Goal: Information Seeking & Learning: Check status

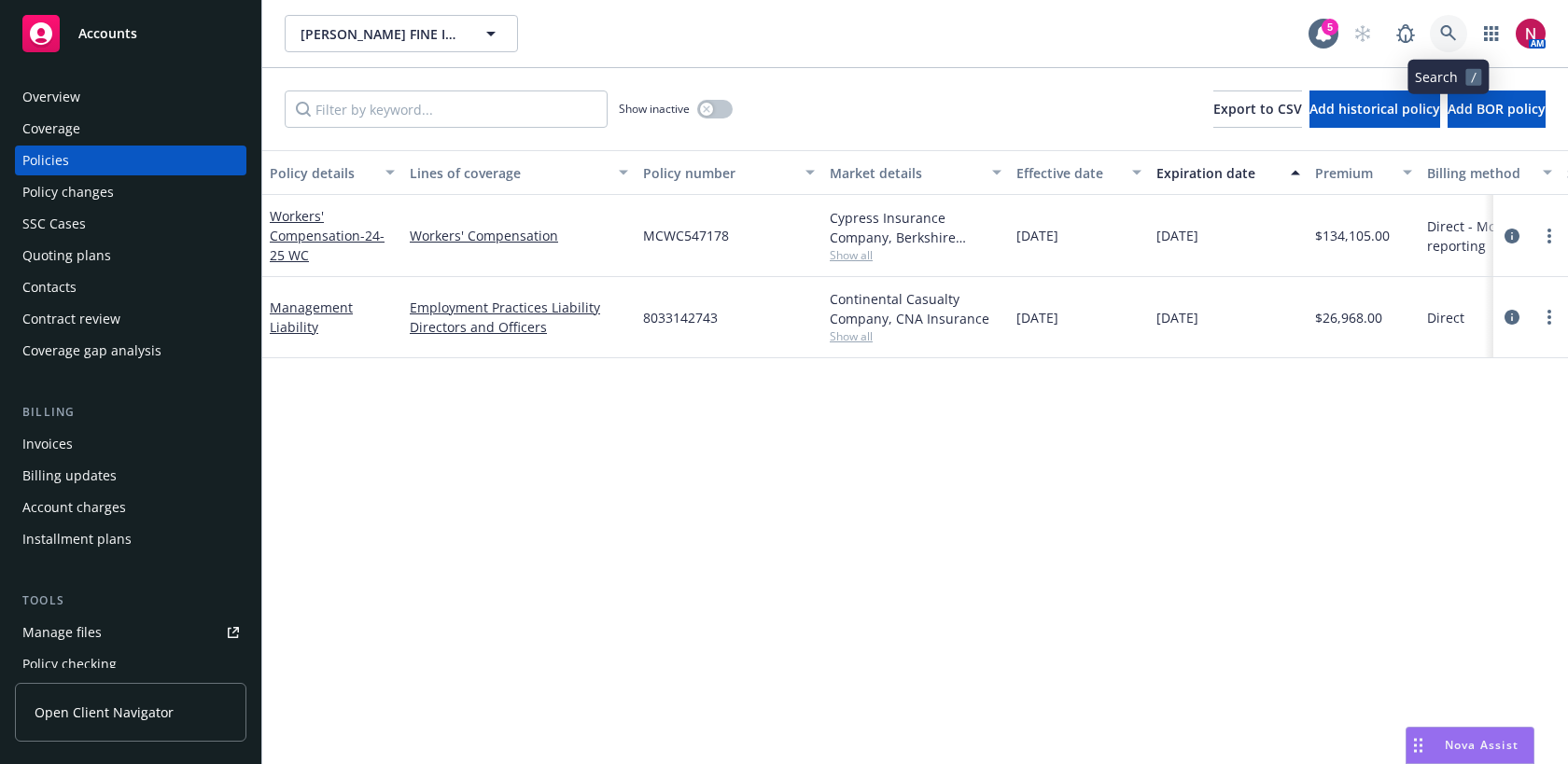
click at [1441, 41] on icon at bounding box center [1448, 34] width 17 height 17
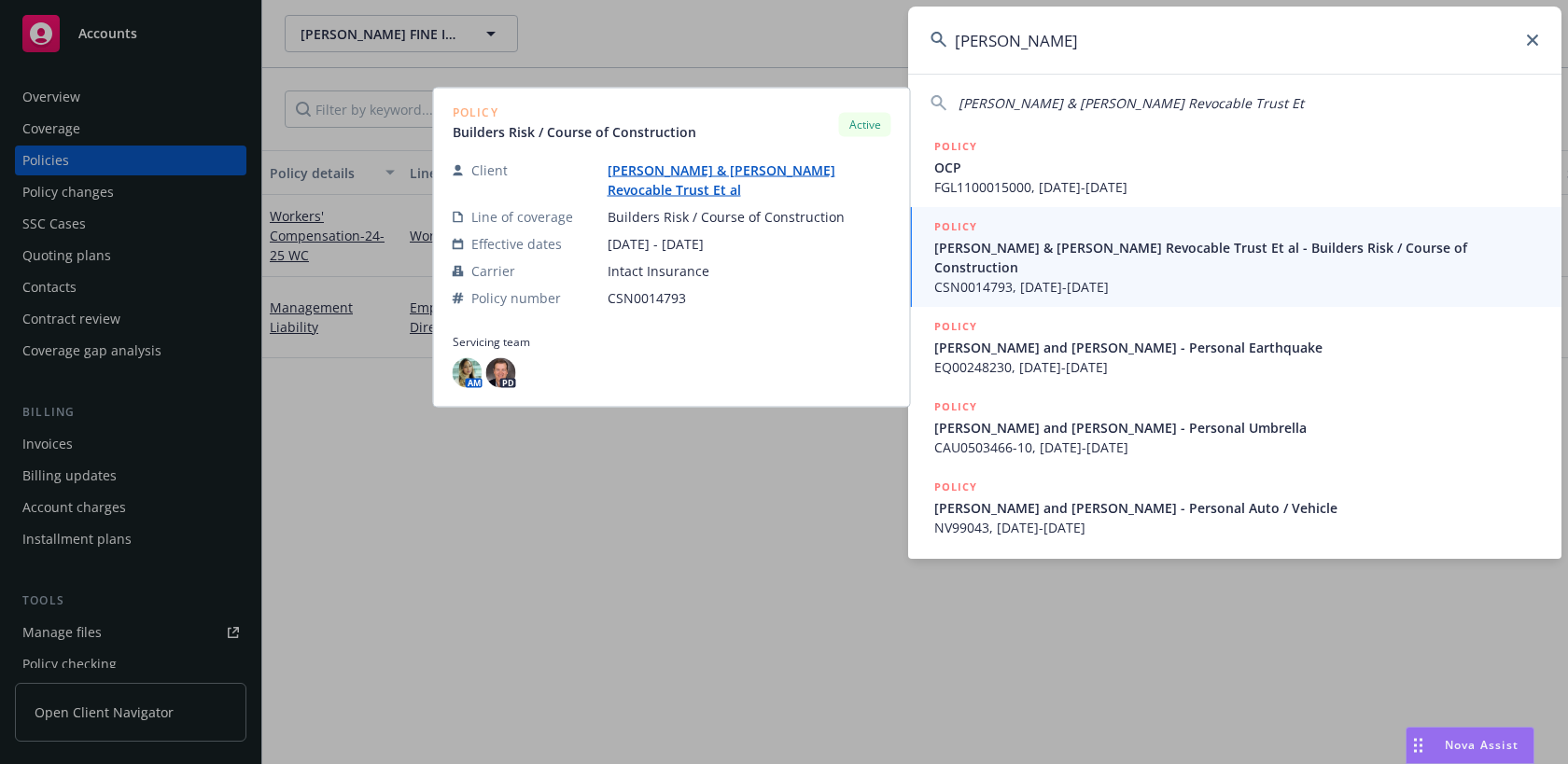
click at [1199, 97] on span "[PERSON_NAME] & [PERSON_NAME] Revocable Trust Et" at bounding box center [1131, 103] width 345 height 18
type input "[PERSON_NAME] & [PERSON_NAME] Revocable Trust Et"
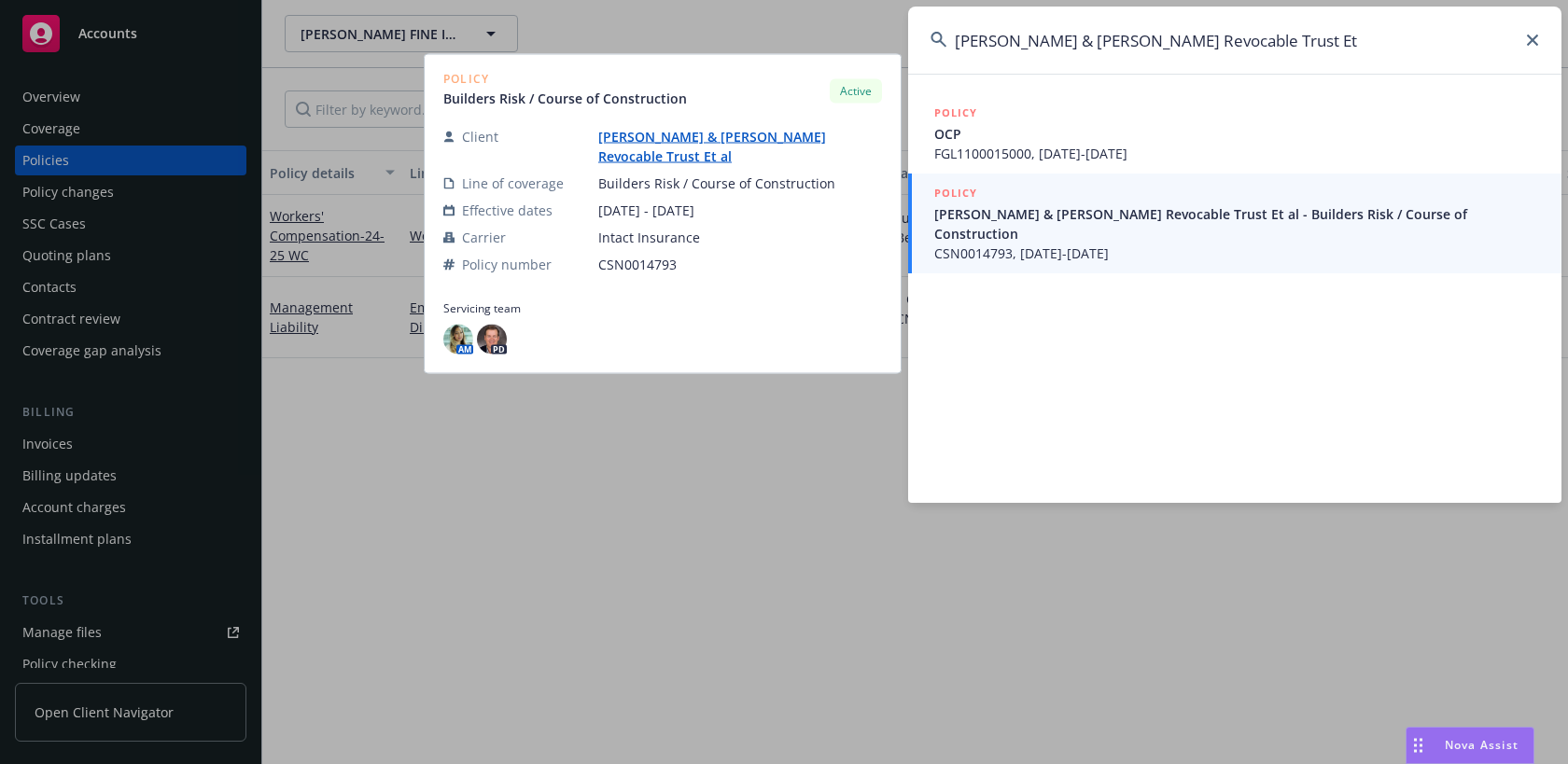
click at [1123, 243] on span "CSN0014793, [DATE]-[DATE]" at bounding box center [1236, 252] width 605 height 20
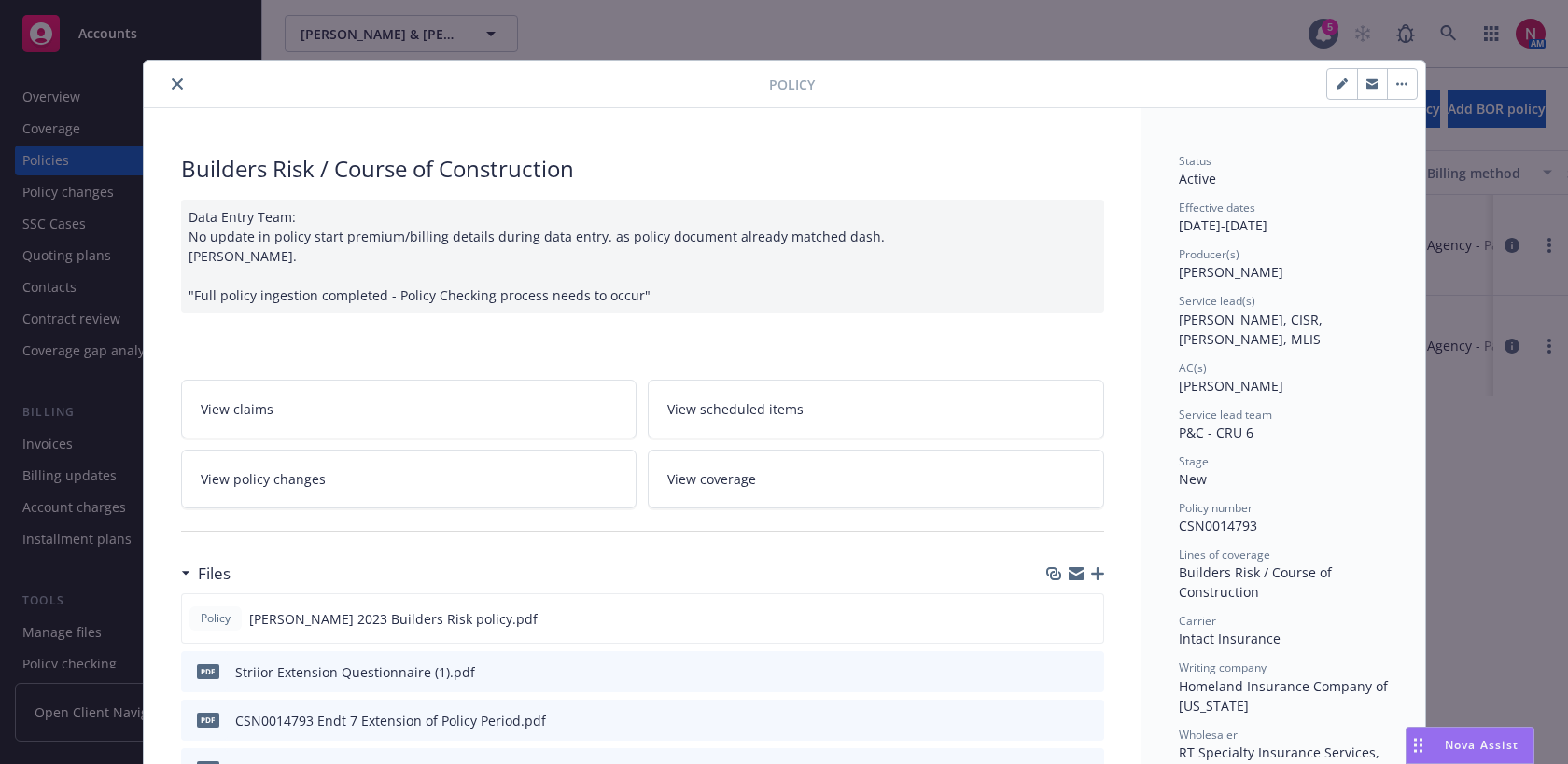
click at [172, 84] on icon "close" at bounding box center [177, 84] width 11 height 11
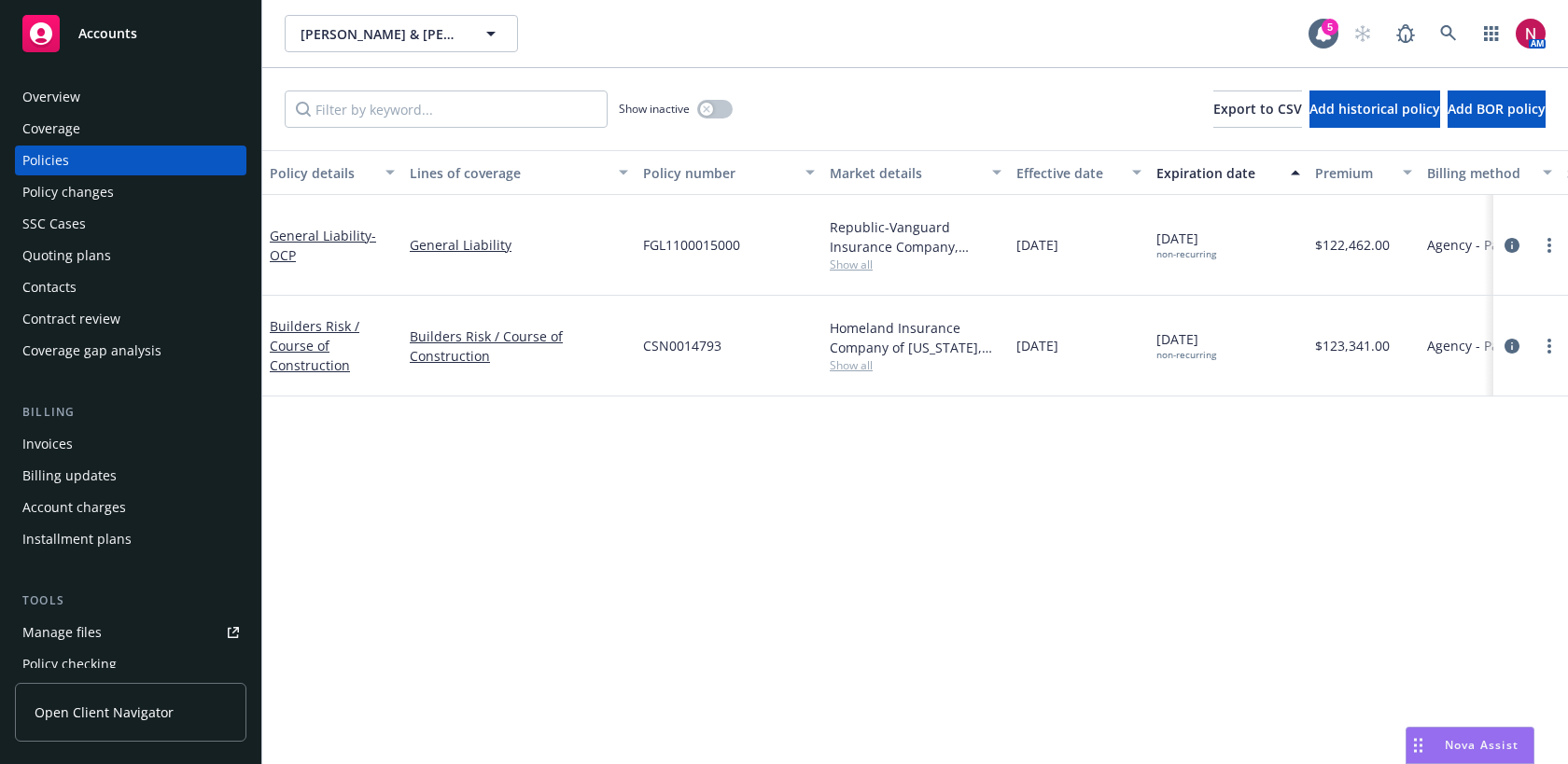
click at [145, 103] on div "Overview" at bounding box center [131, 97] width 217 height 30
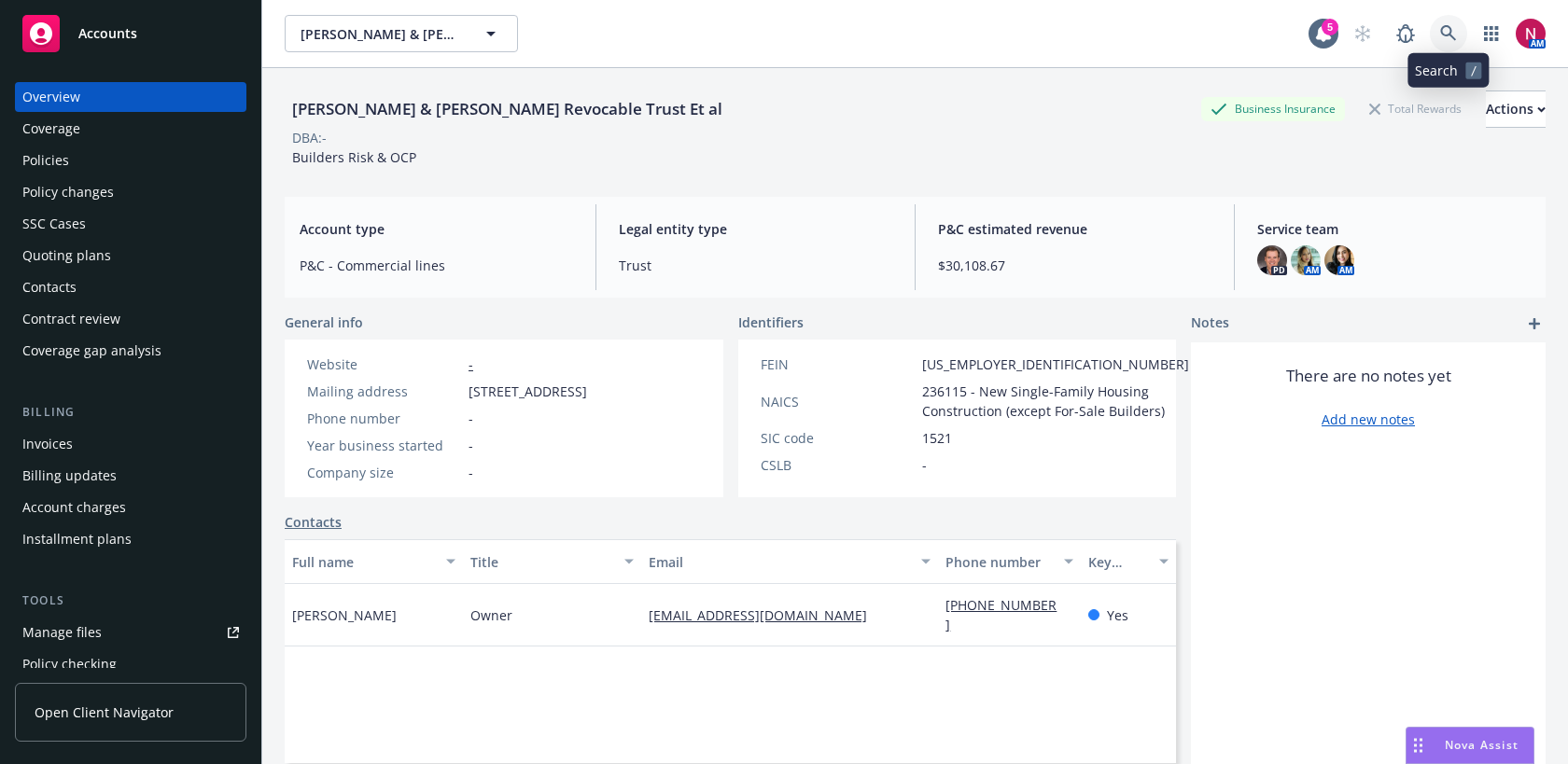
click at [1446, 35] on icon at bounding box center [1447, 33] width 16 height 16
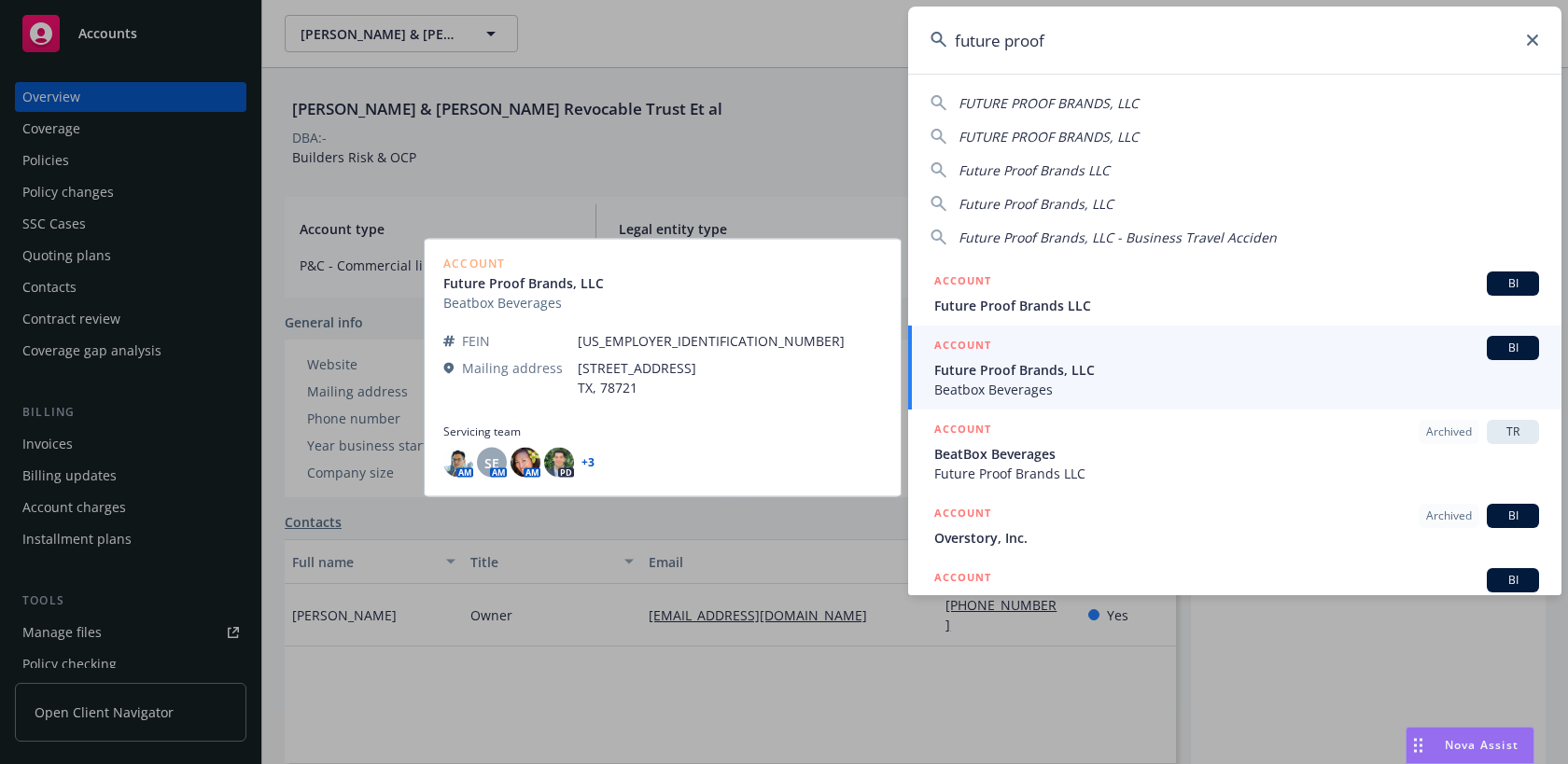
type input "future proof"
click at [1167, 370] on span "Future Proof Brands, LLC" at bounding box center [1236, 369] width 605 height 20
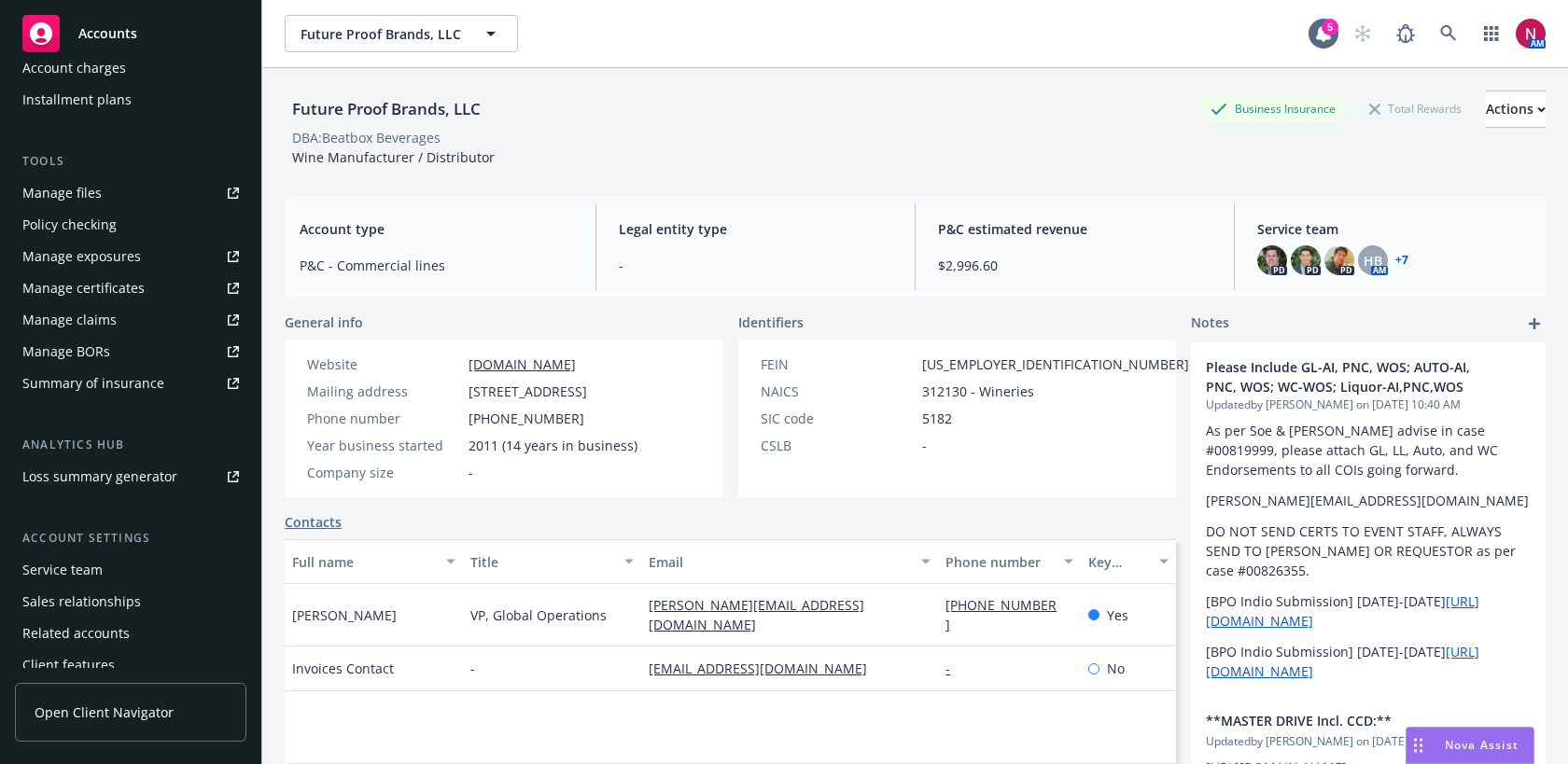
scroll to position [447, 0]
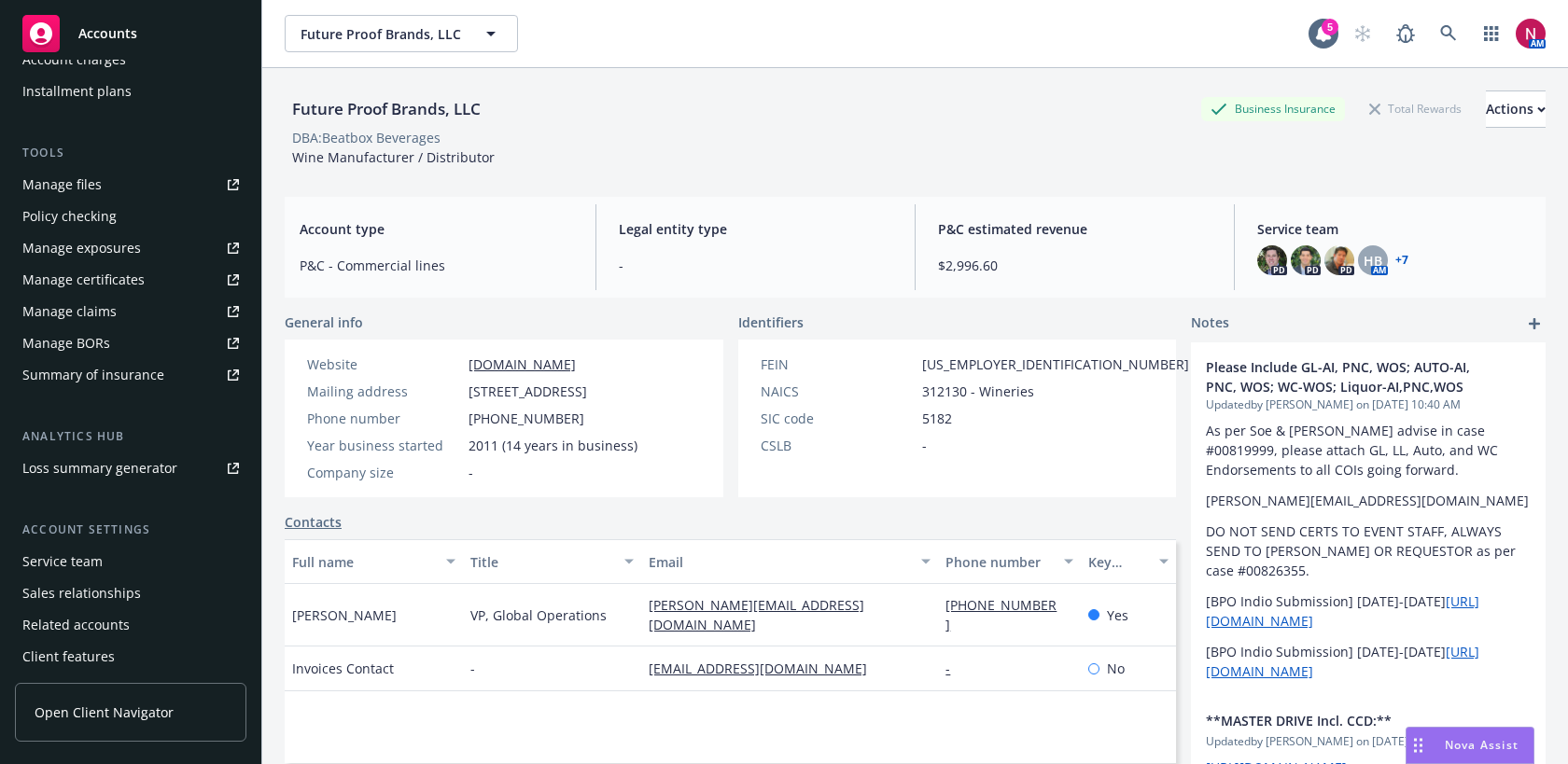
click at [110, 566] on div "Service team" at bounding box center [131, 561] width 217 height 30
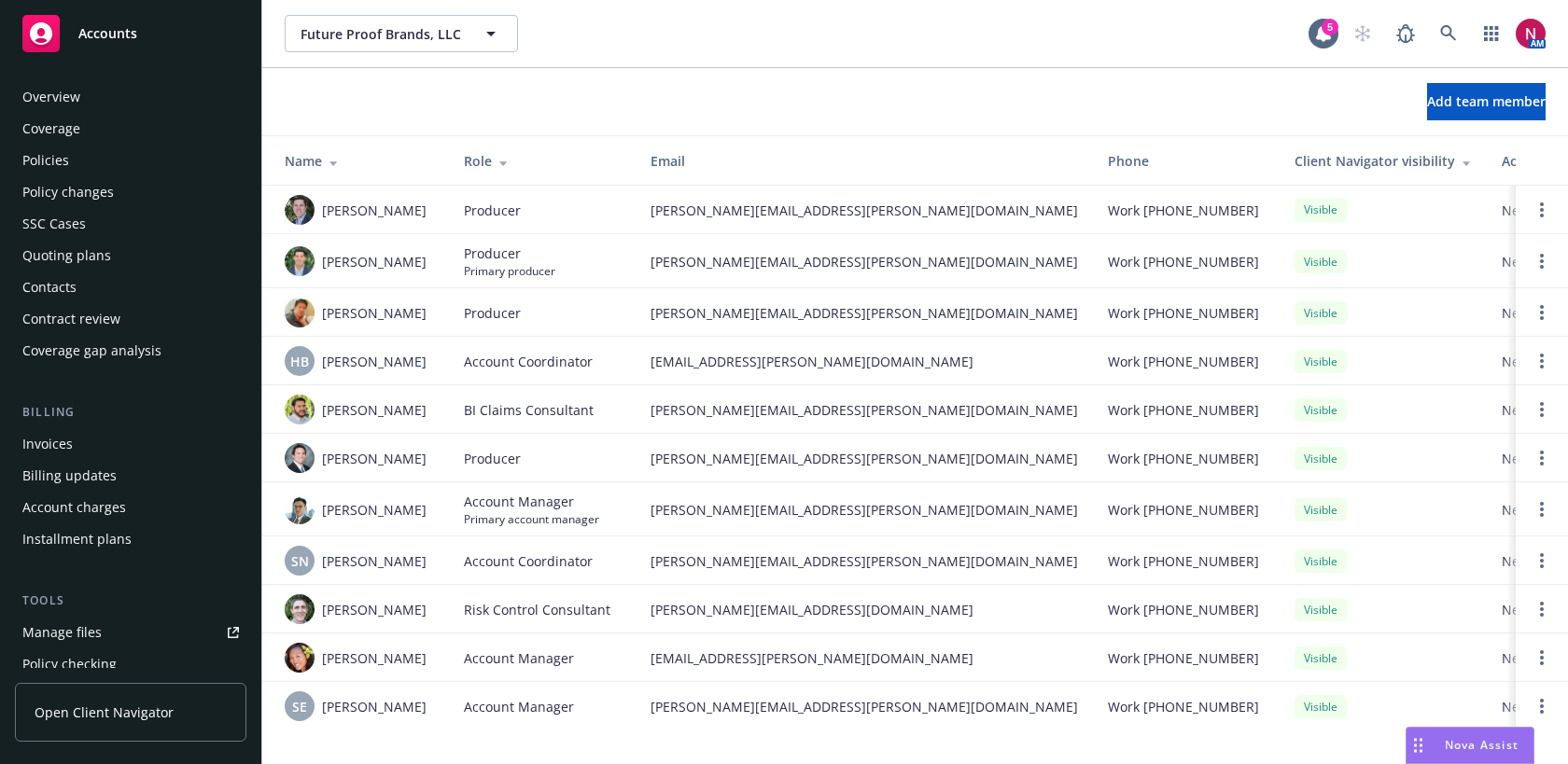
click at [74, 171] on div "Policies" at bounding box center [131, 160] width 217 height 30
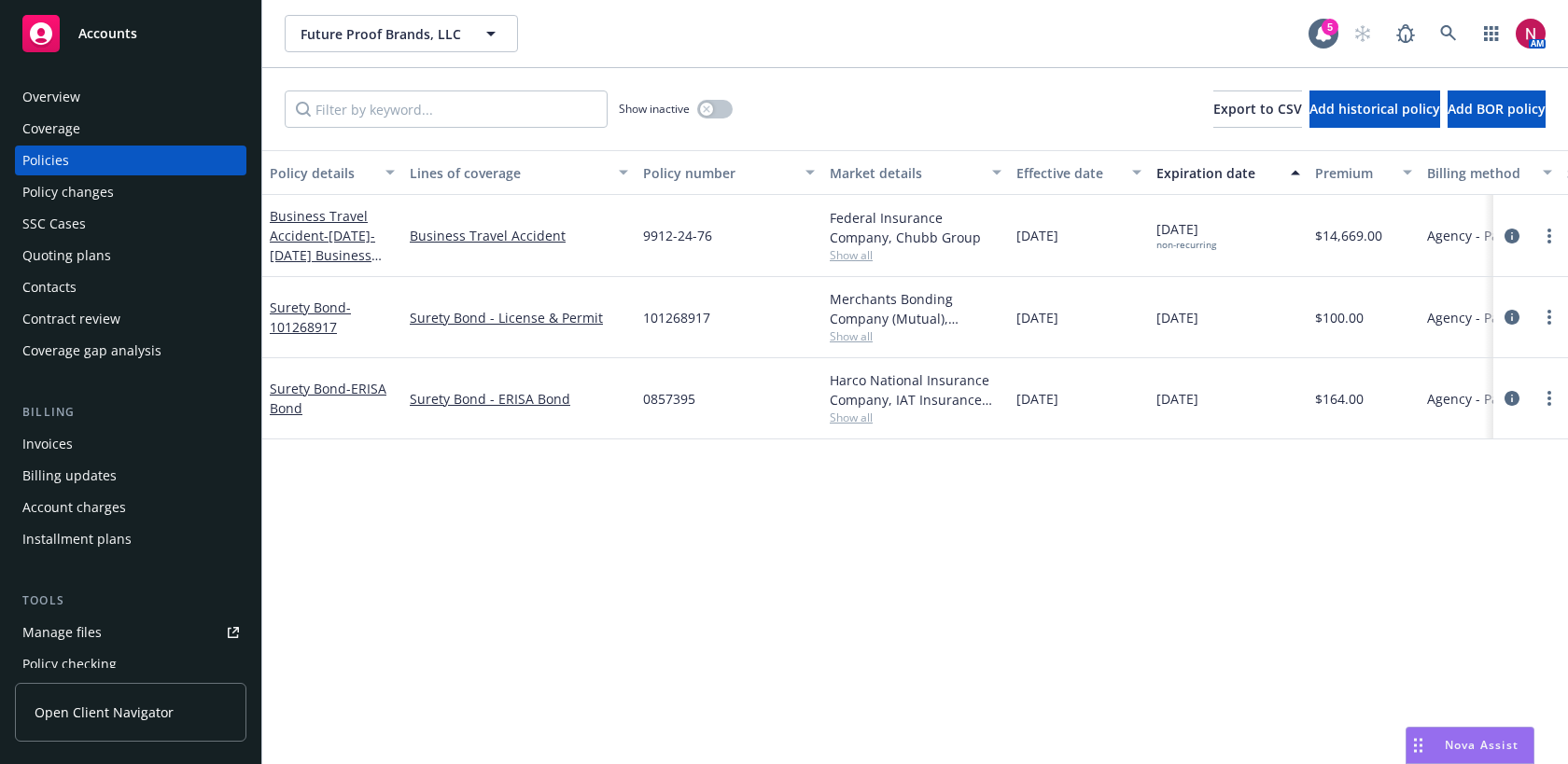
click at [1427, 745] on div "Drag to move" at bounding box center [1417, 745] width 24 height 36
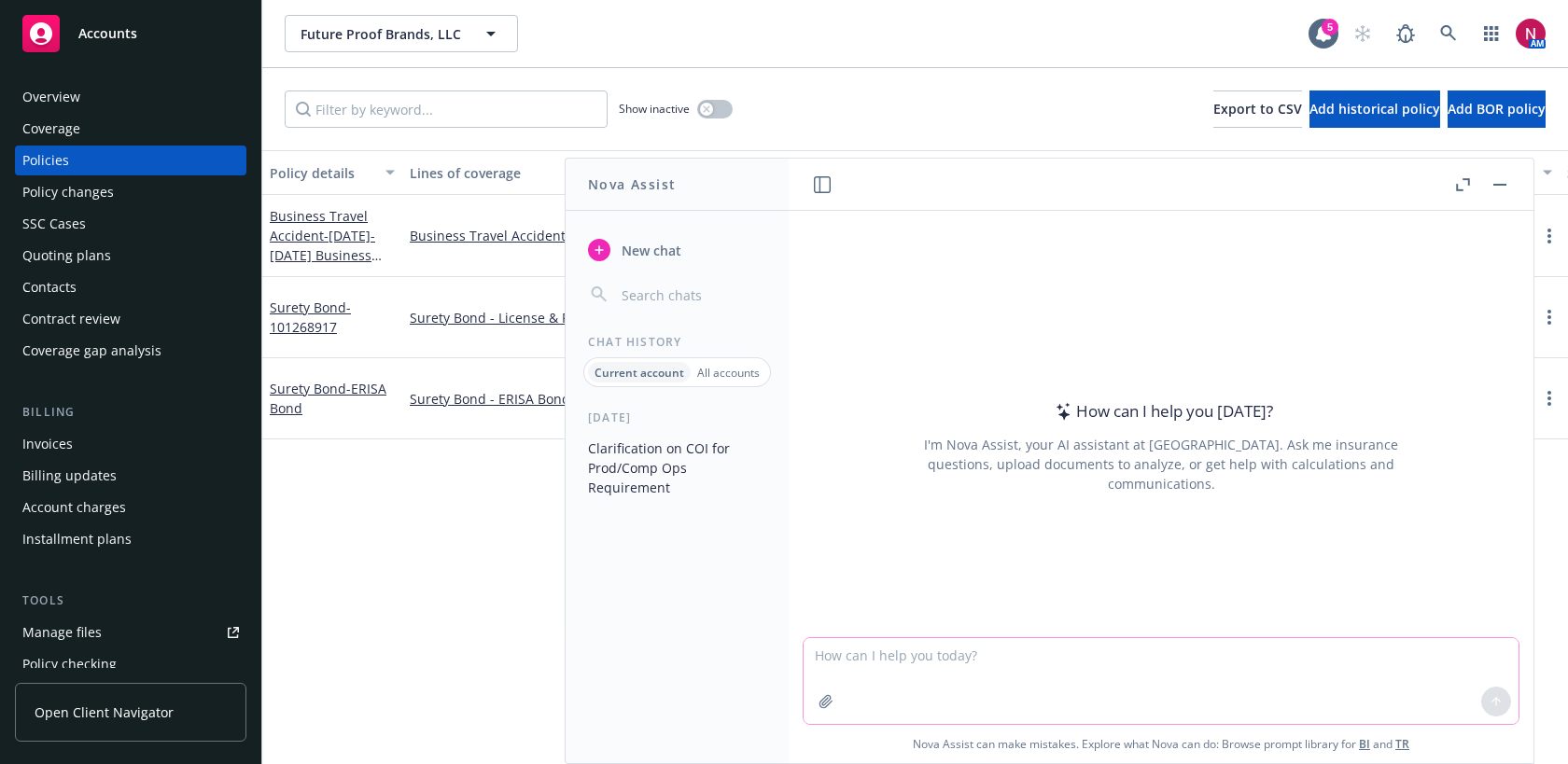
click at [1150, 662] on textarea at bounding box center [1161, 680] width 715 height 86
paste textarea "Hi Erin Newfront is no longer the broker of record for this insured's P&C polic…"
type textarea "rewrite: Hi Erin Newfront is no longer the broker of record for this insured's …"
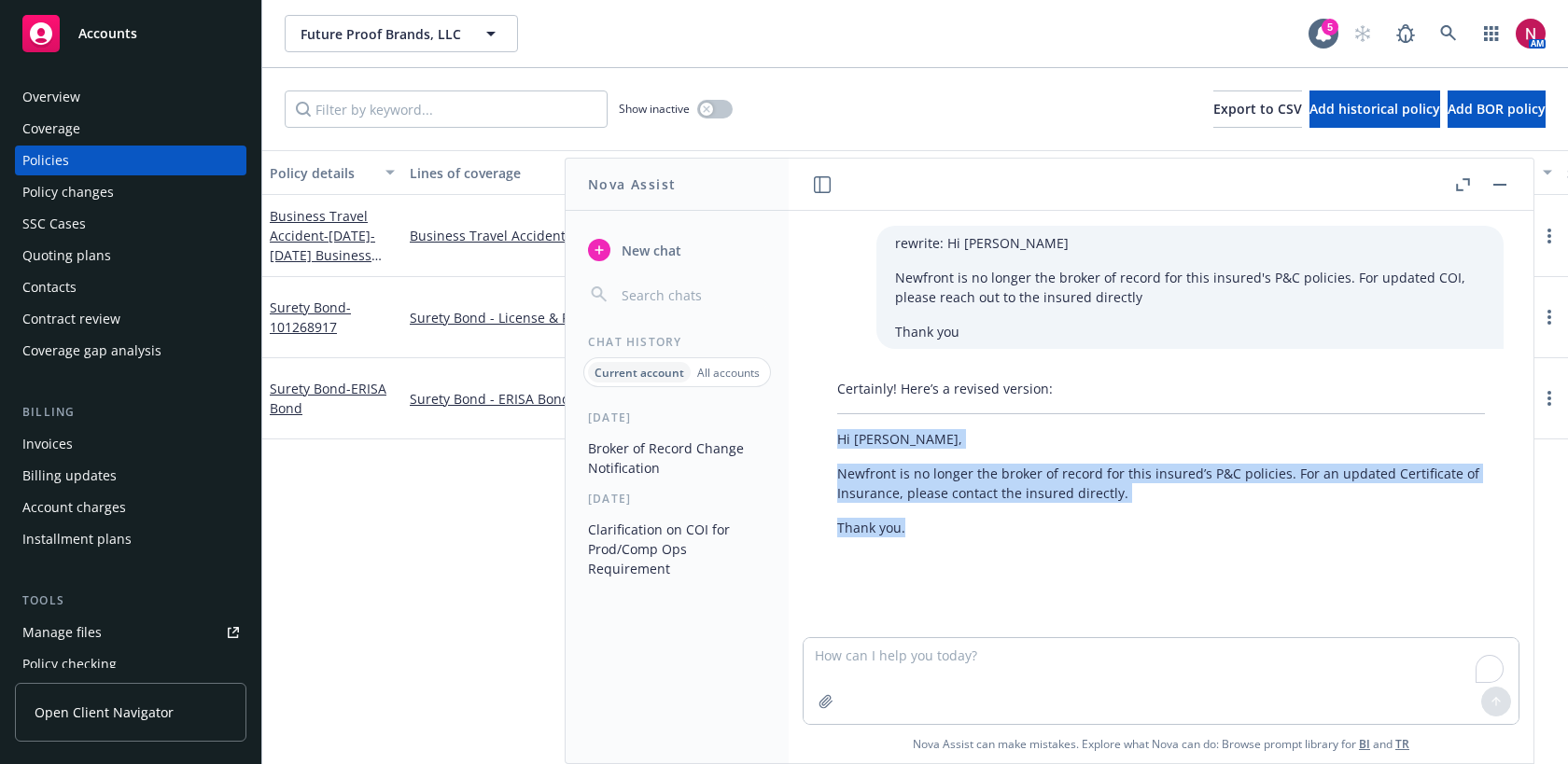
drag, startPoint x: 846, startPoint y: 447, endPoint x: 932, endPoint y: 524, distance: 115.4
click at [932, 524] on div "Certainly! Here’s a revised version: Hi Erin, Newfront is no longer the broker …" at bounding box center [1161, 458] width 685 height 173
copy div "Hi Erin, Newfront is no longer the broker of record for this insured’s P&C poli…"
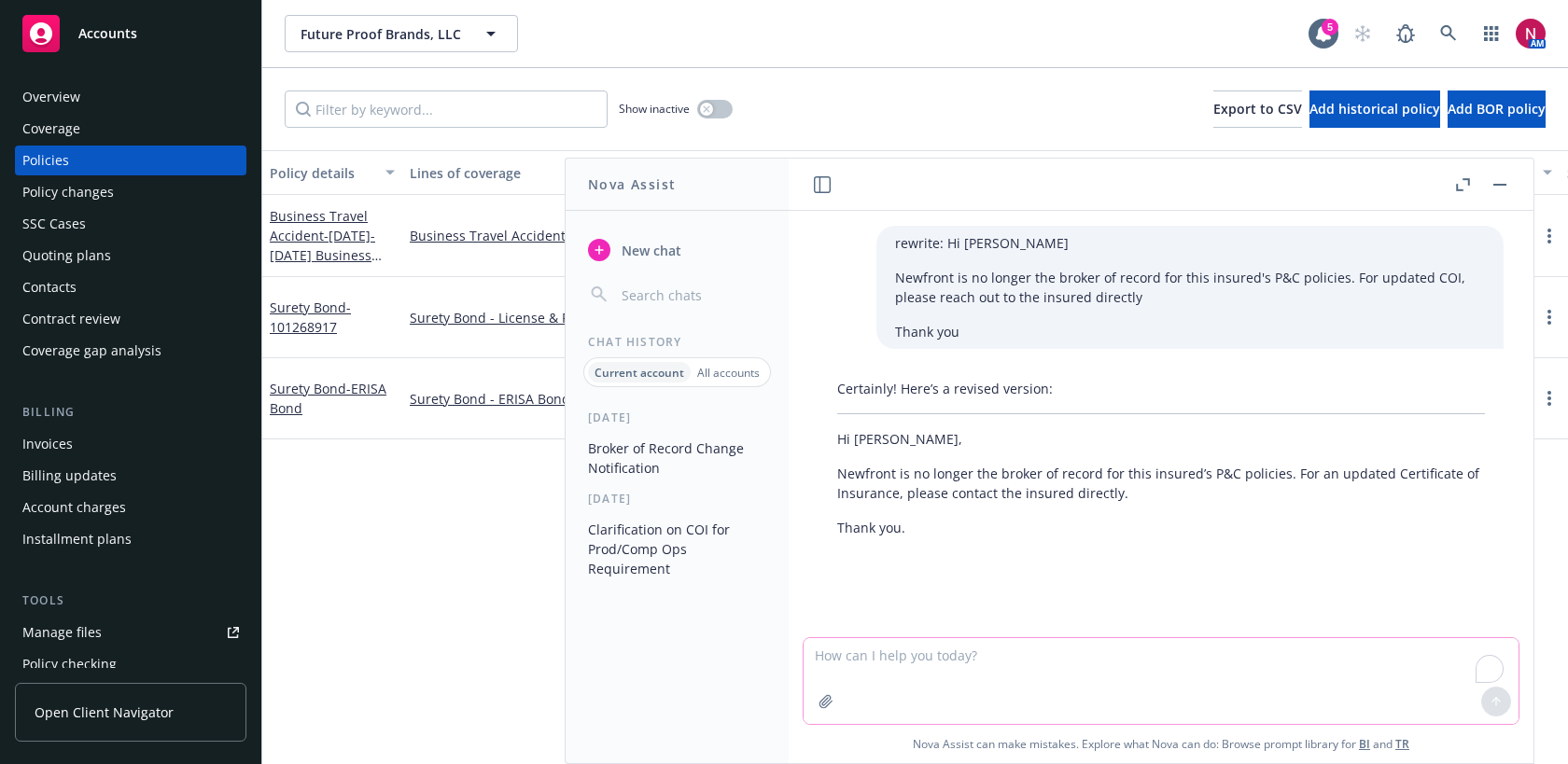
click at [1039, 660] on textarea "To enrich screen reader interactions, please activate Accessibility in Grammarl…" at bounding box center [1161, 680] width 715 height 86
paste textarea "Hi Tonisha If we ended up going with AmTrust, please make a note that we will n…"
type textarea "rewrite: Hi Tonisha If we ended up going with AmTrust, please make a note that …"
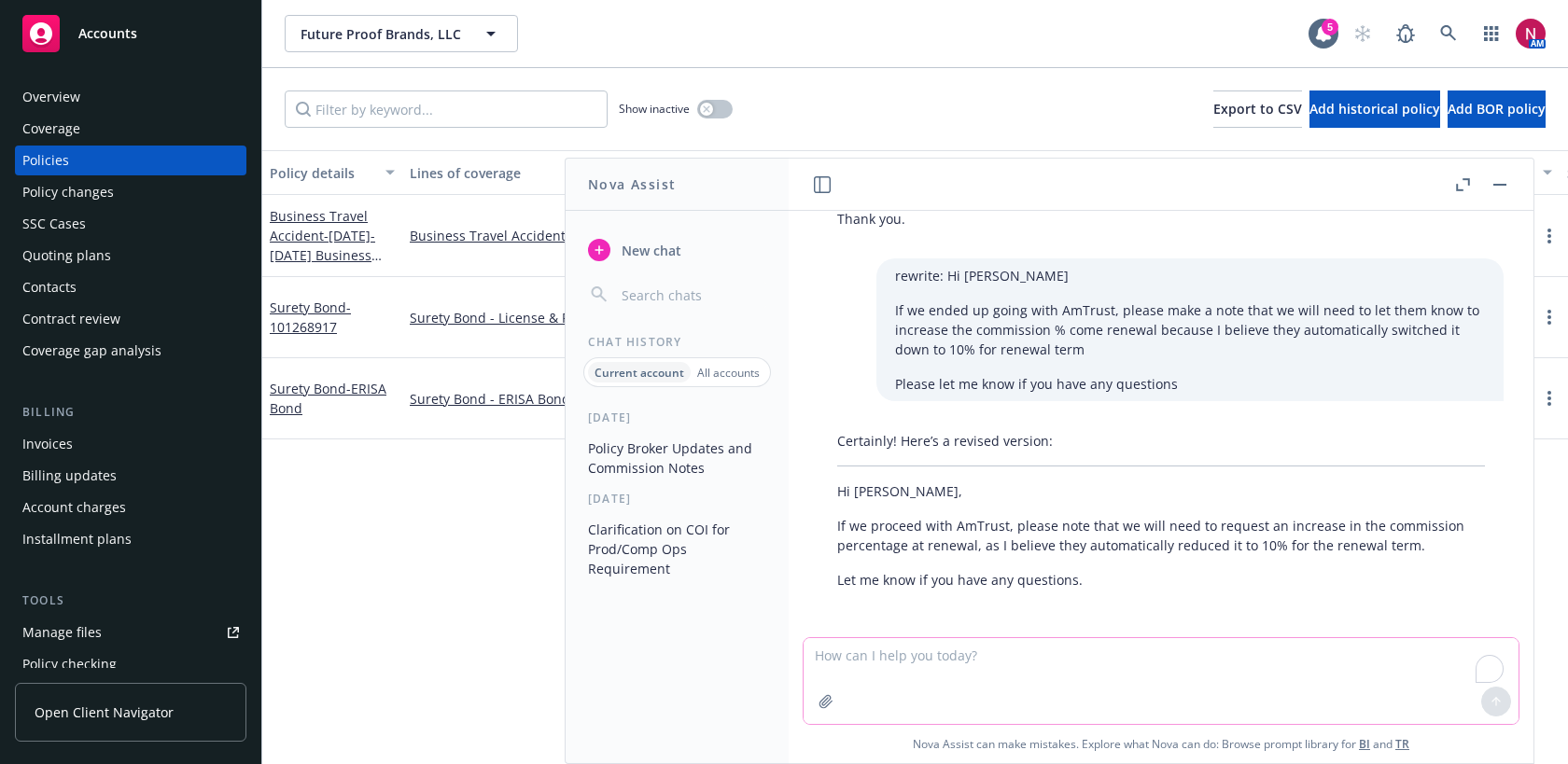
scroll to position [314, 0]
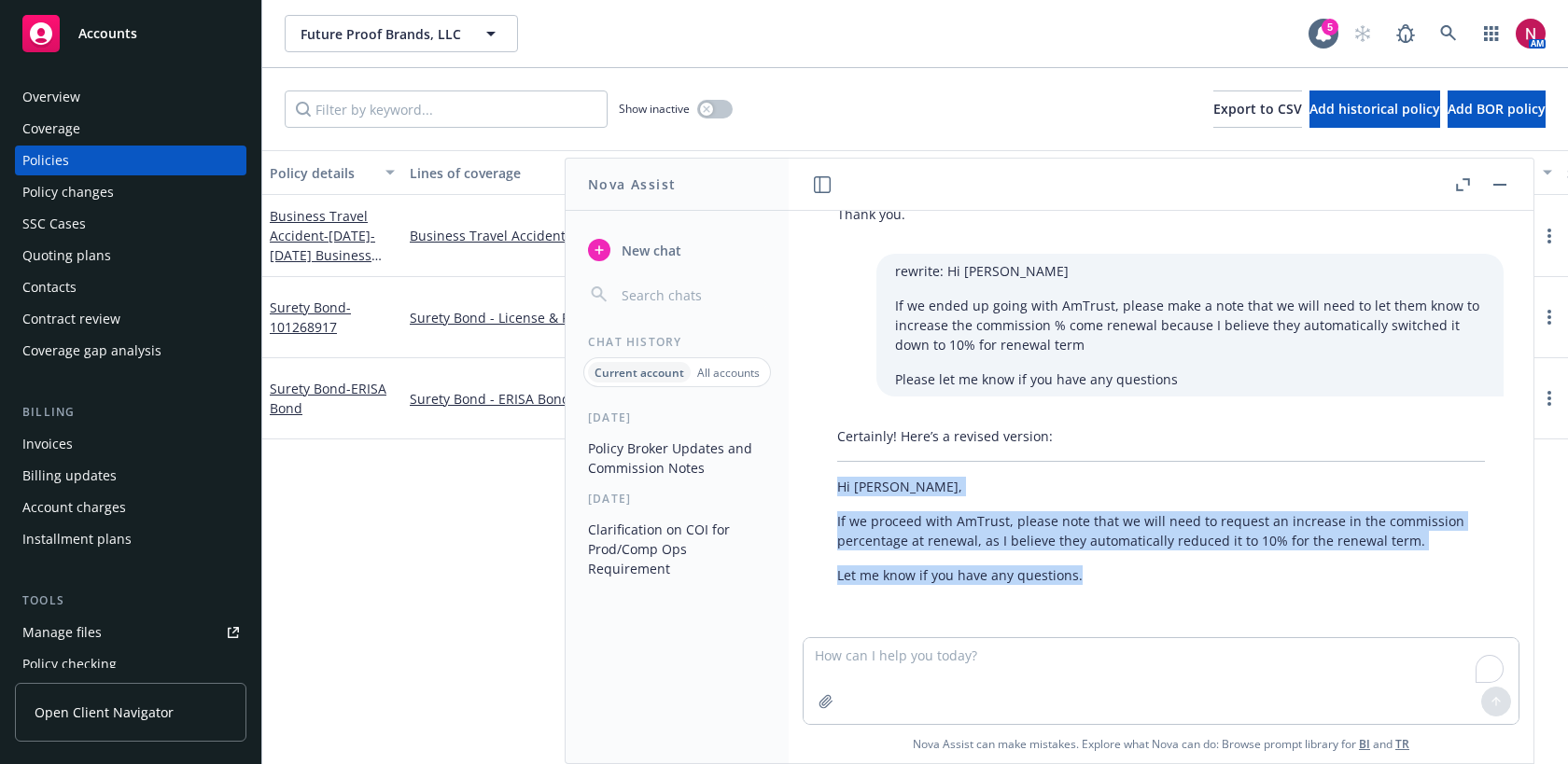
drag, startPoint x: 838, startPoint y: 483, endPoint x: 1102, endPoint y: 584, distance: 282.7
click at [1102, 584] on div "Certainly! Here’s a revised version: Hi Tonisha, If we proceed with AmTrust, pl…" at bounding box center [1161, 506] width 685 height 173
copy div "Hi Tonisha, If we proceed with AmTrust, please note that we will need to reques…"
click at [1496, 173] on button "button" at bounding box center [1500, 185] width 23 height 23
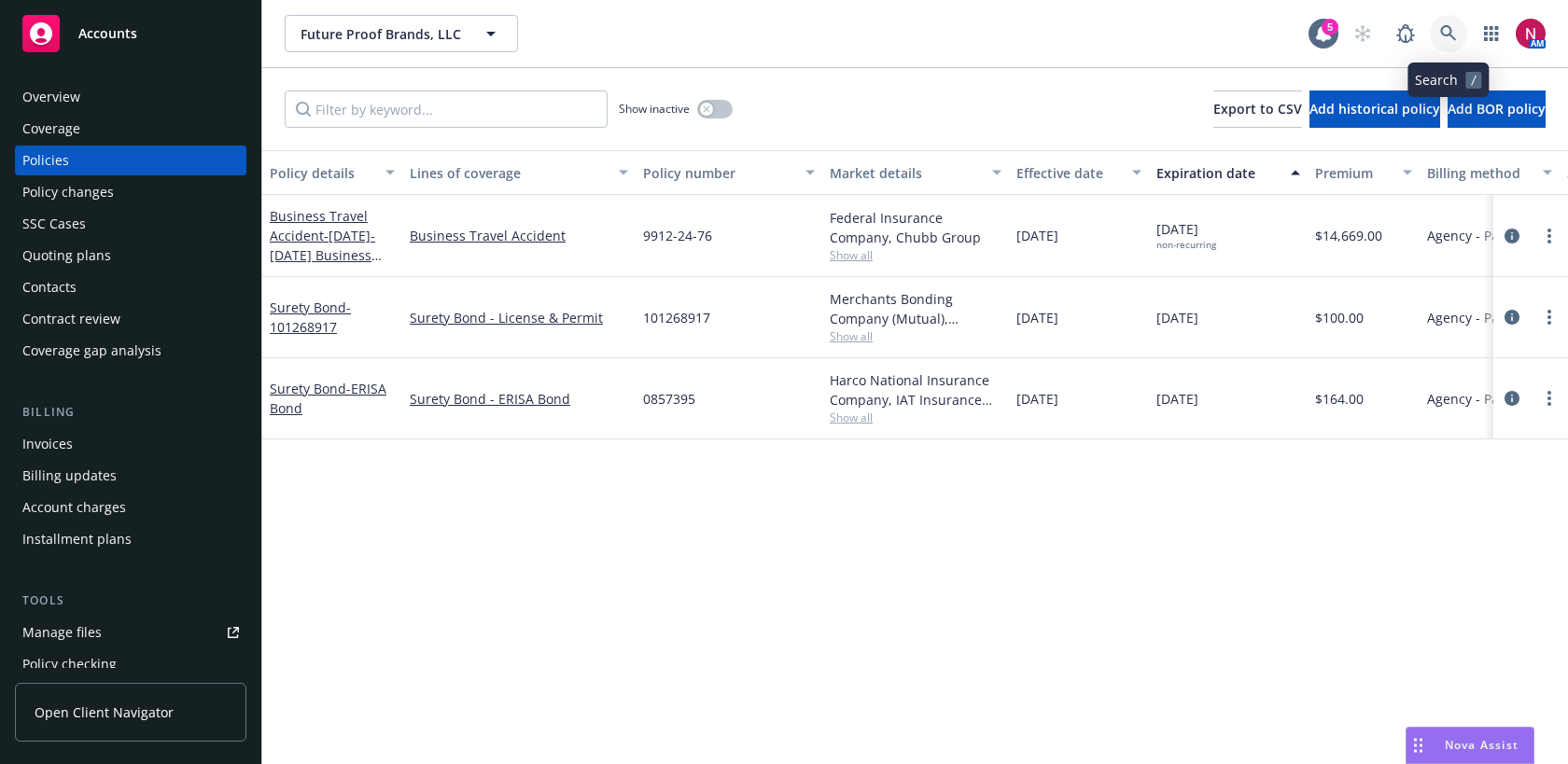
click at [1440, 35] on icon at bounding box center [1448, 34] width 17 height 17
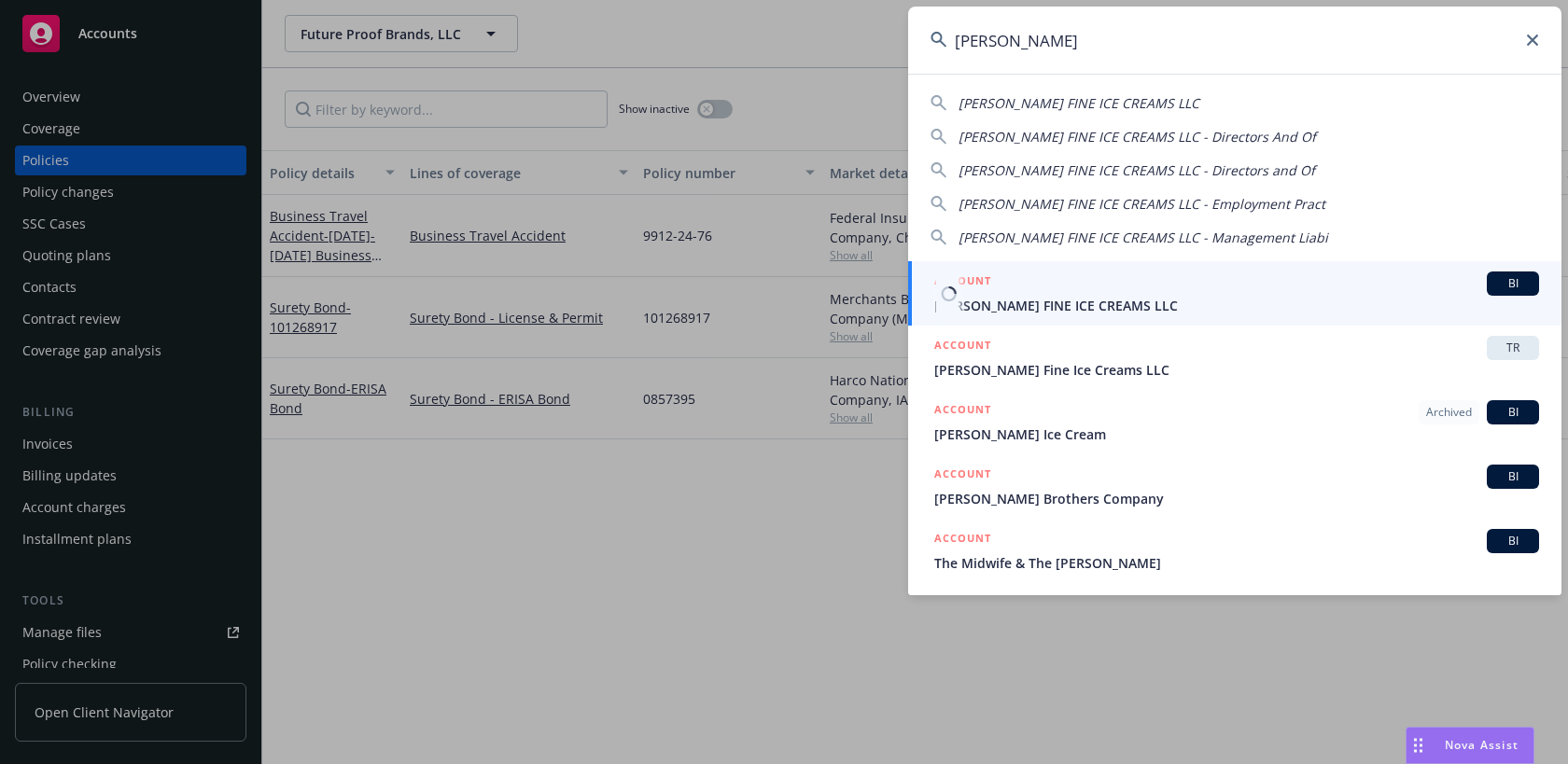
type input "mcconnell"
click at [1264, 277] on div "ACCOUNT BI" at bounding box center [1236, 284] width 605 height 24
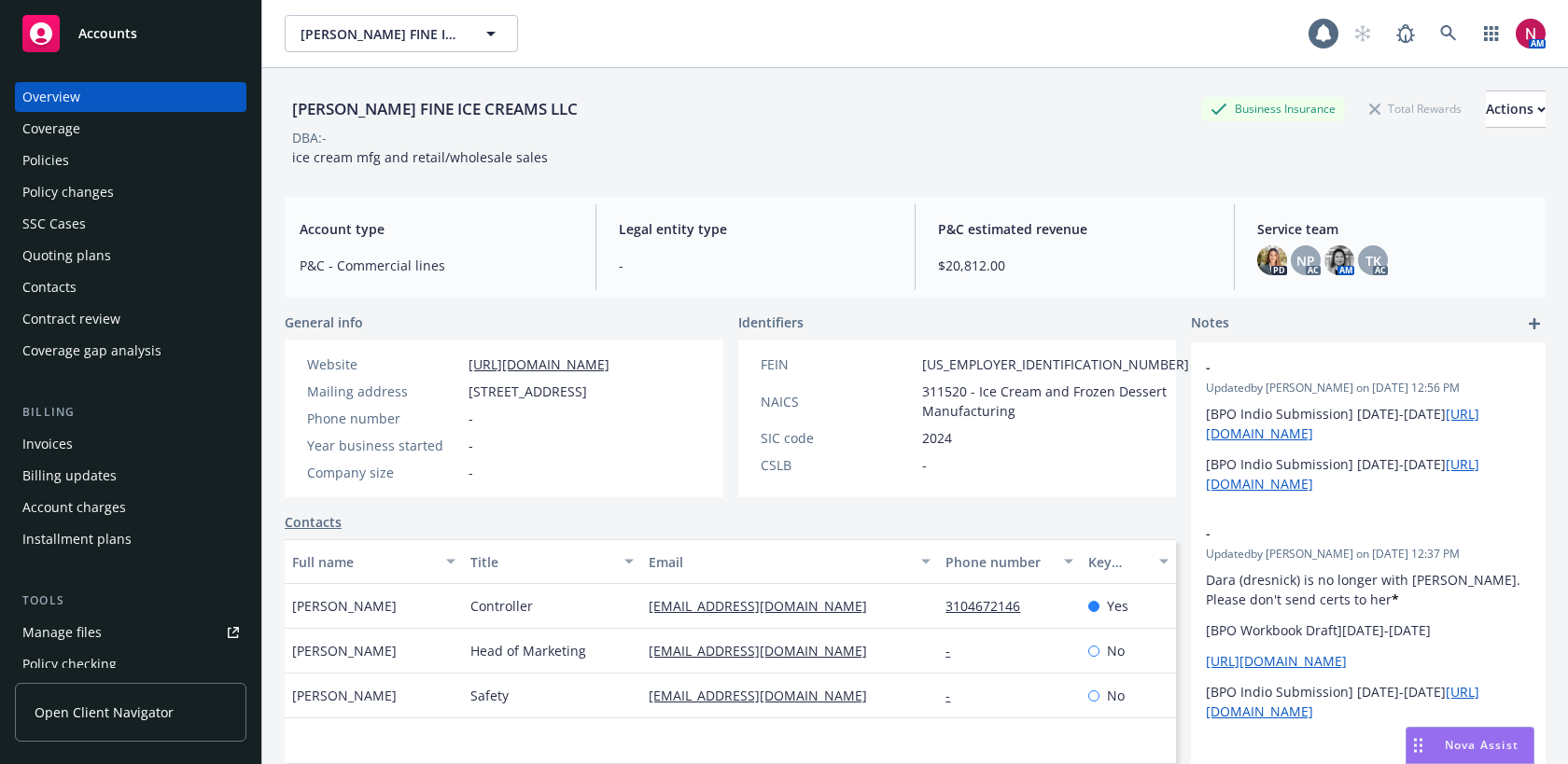
click at [112, 163] on div "Policies" at bounding box center [131, 160] width 217 height 30
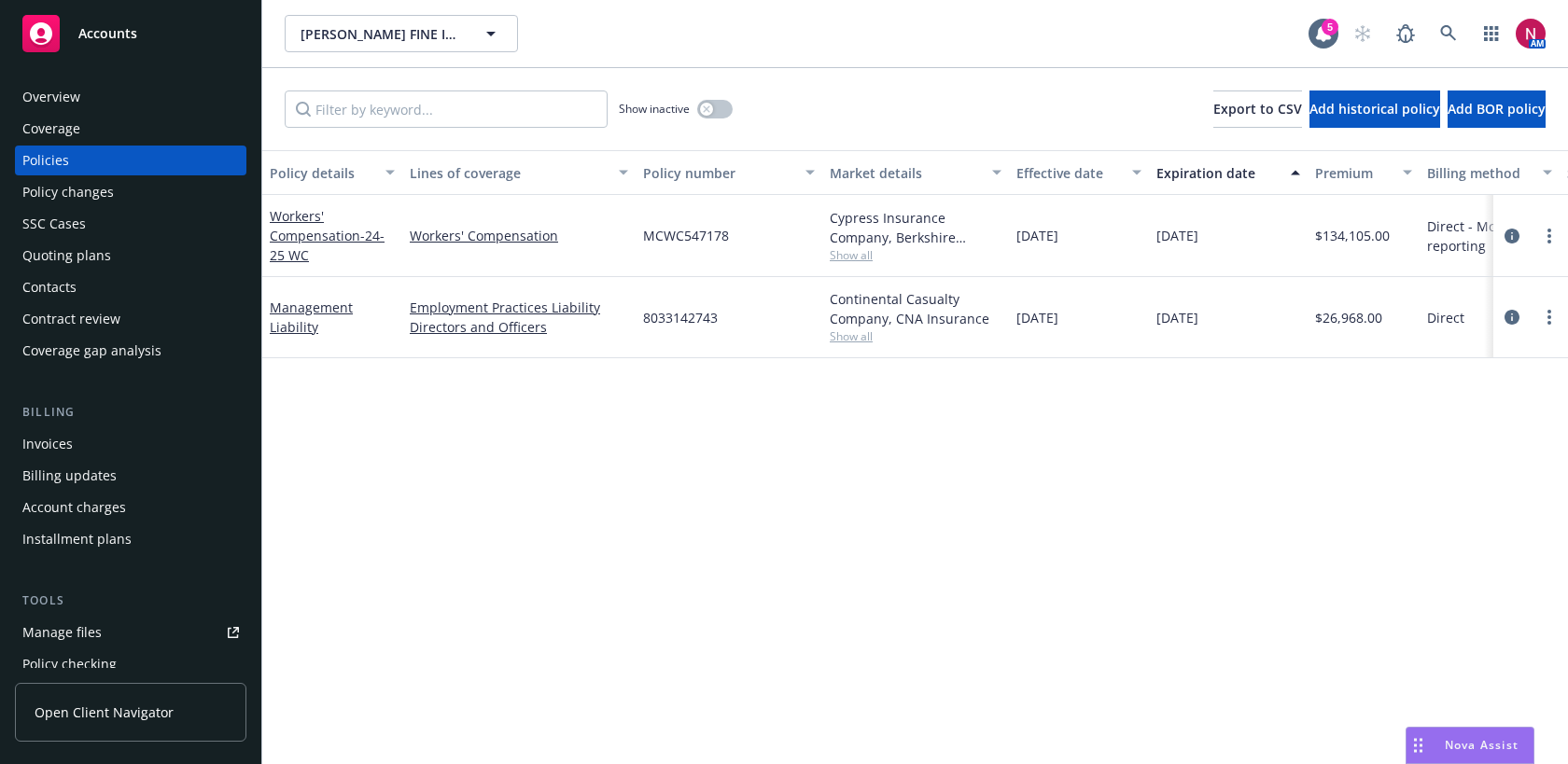
click at [132, 256] on div "Quoting plans" at bounding box center [131, 256] width 217 height 30
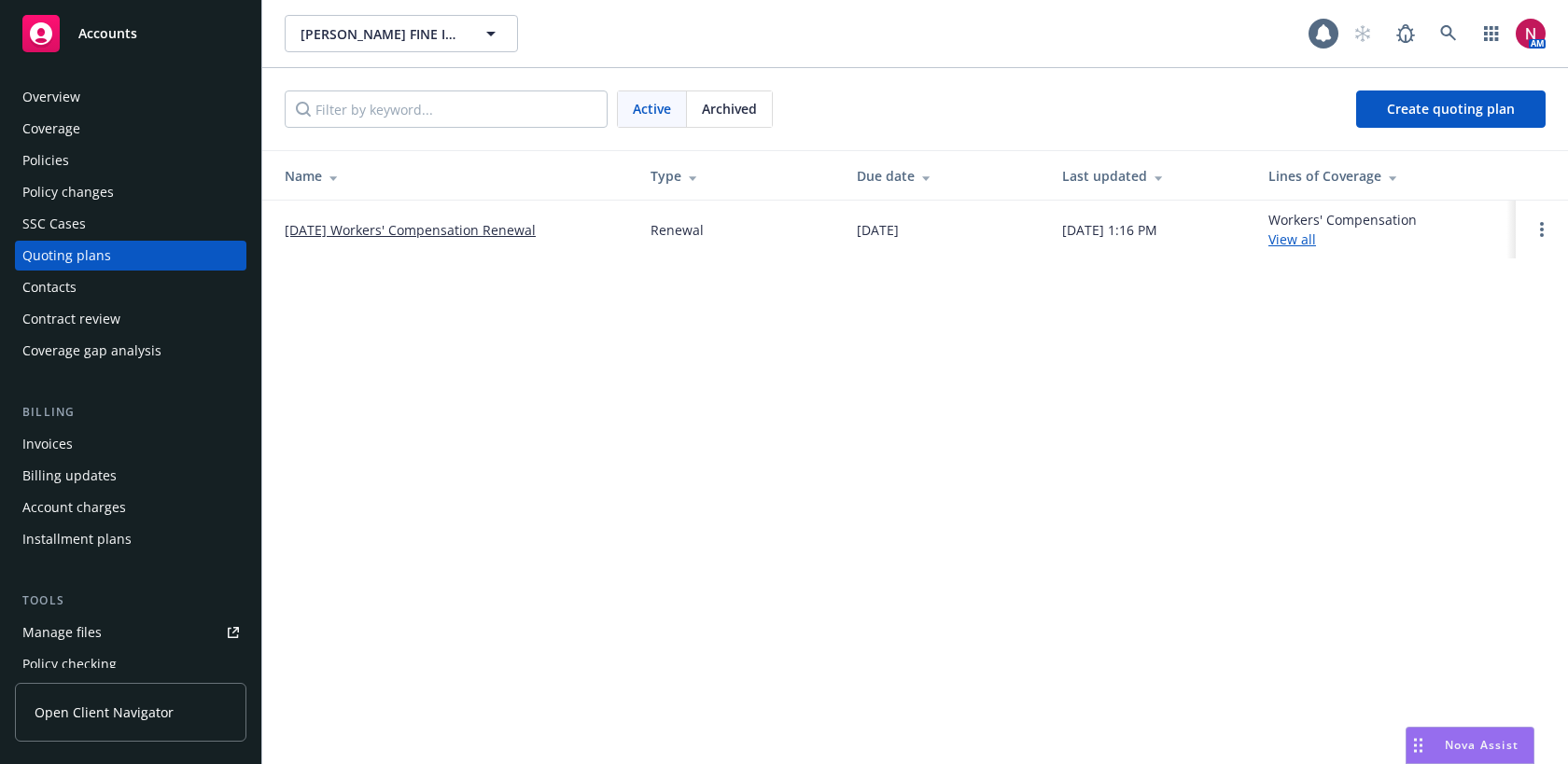
click at [308, 229] on link "[DATE] Workers' Compensation Renewal" at bounding box center [410, 230] width 251 height 20
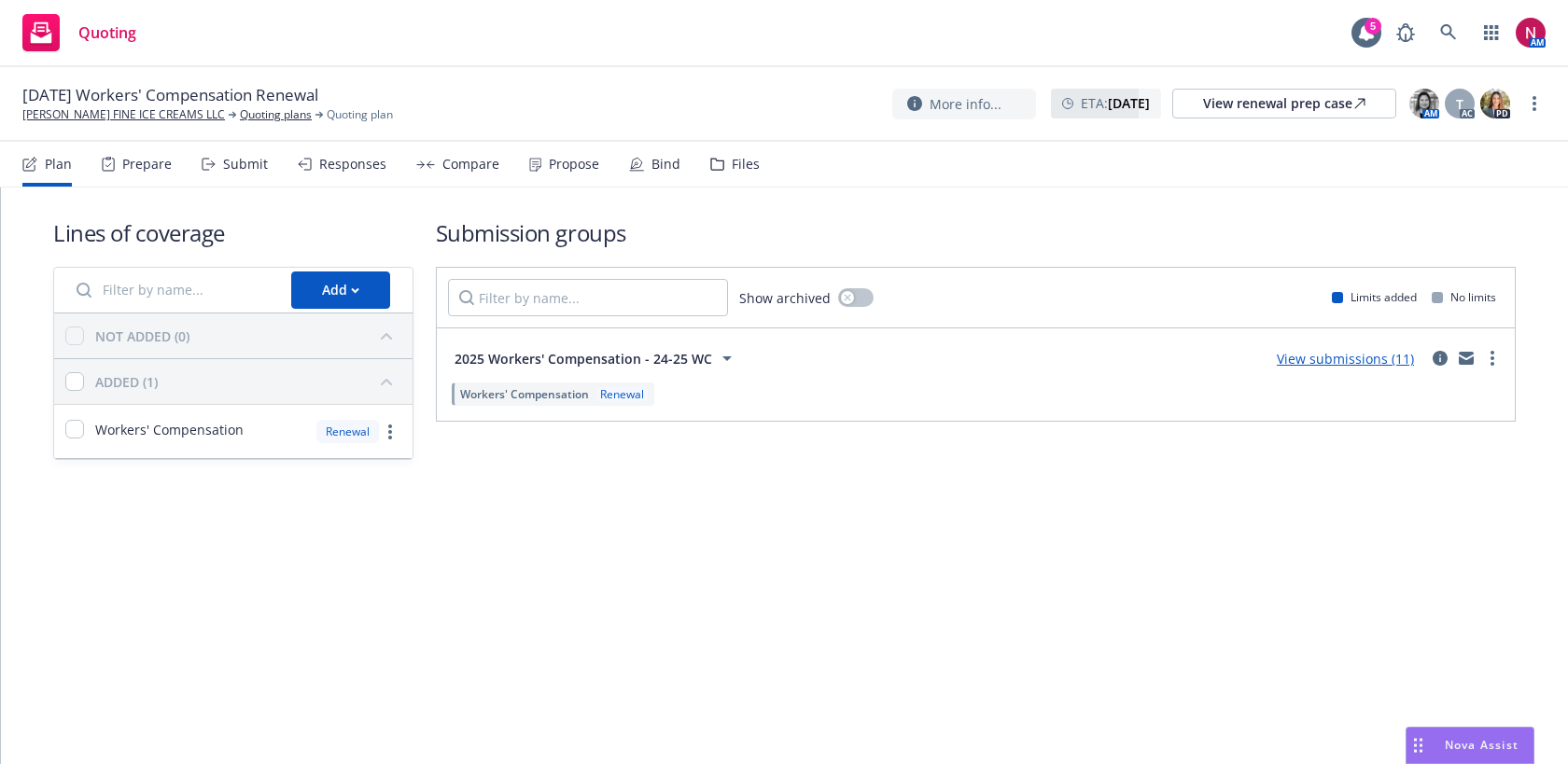
click at [748, 164] on div "Files" at bounding box center [745, 164] width 28 height 15
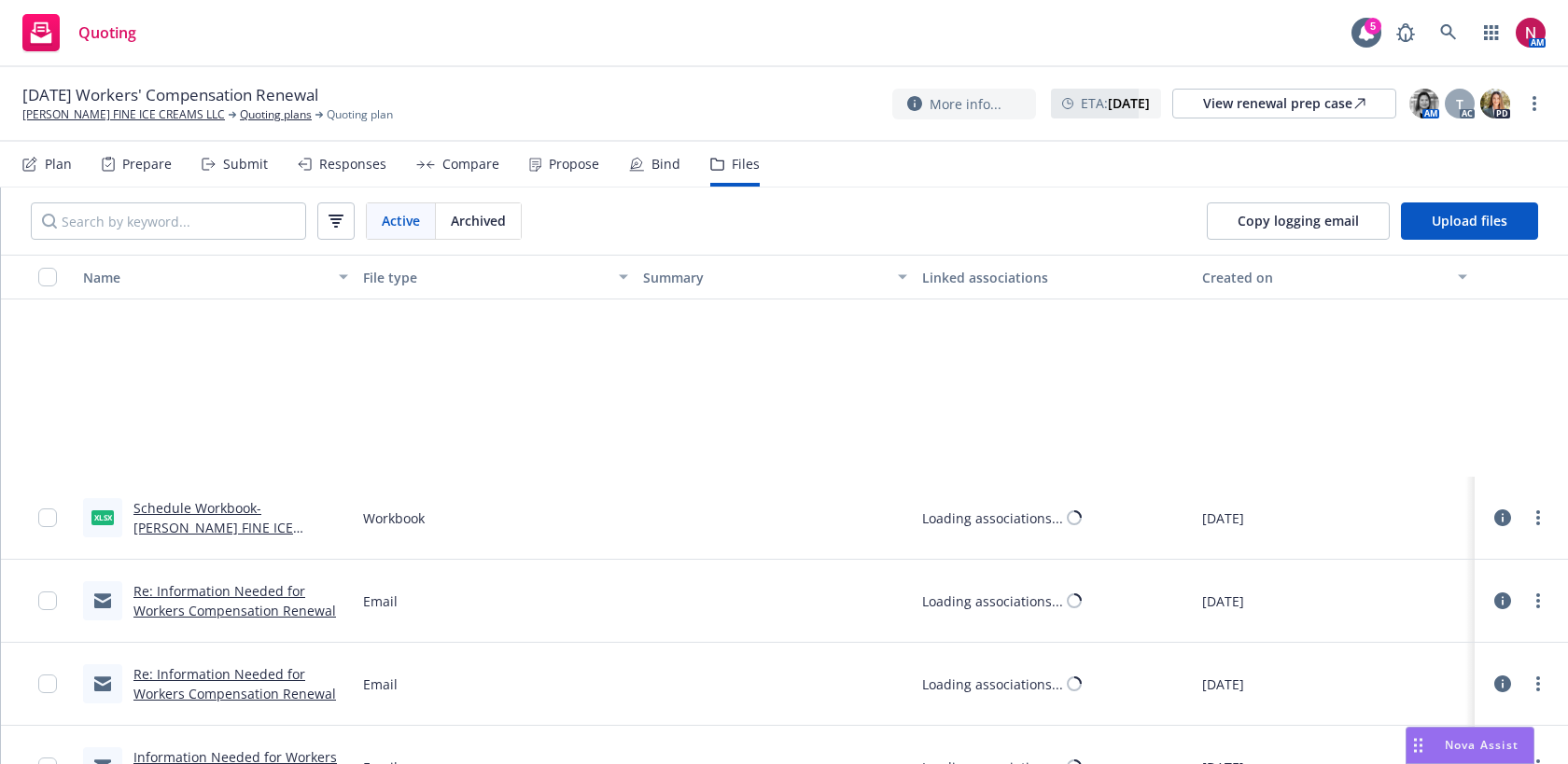
scroll to position [7916, 0]
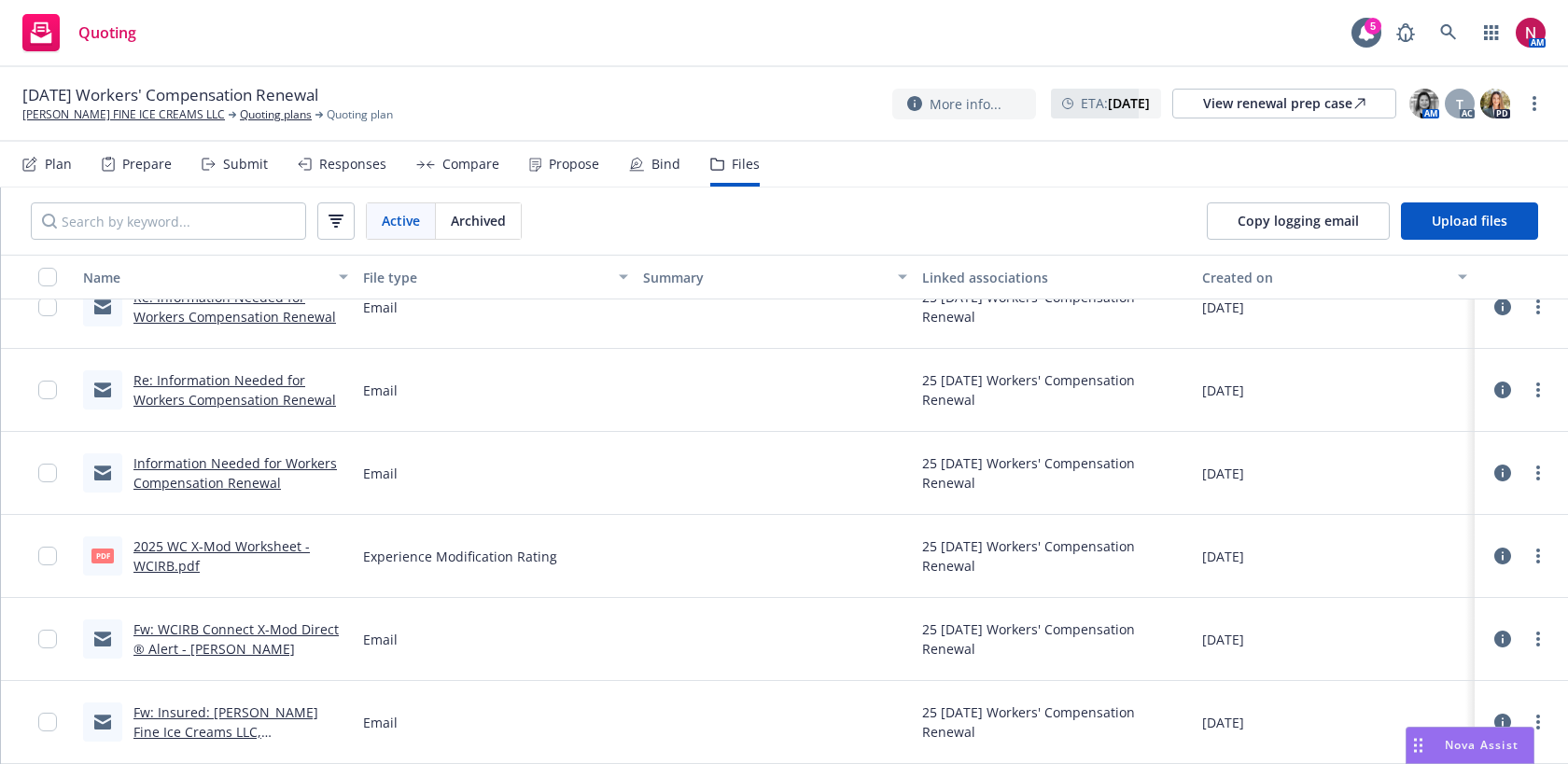
click at [249, 544] on link "2025 WC X-Mod Worksheet - WCIRB.pdf" at bounding box center [221, 556] width 176 height 38
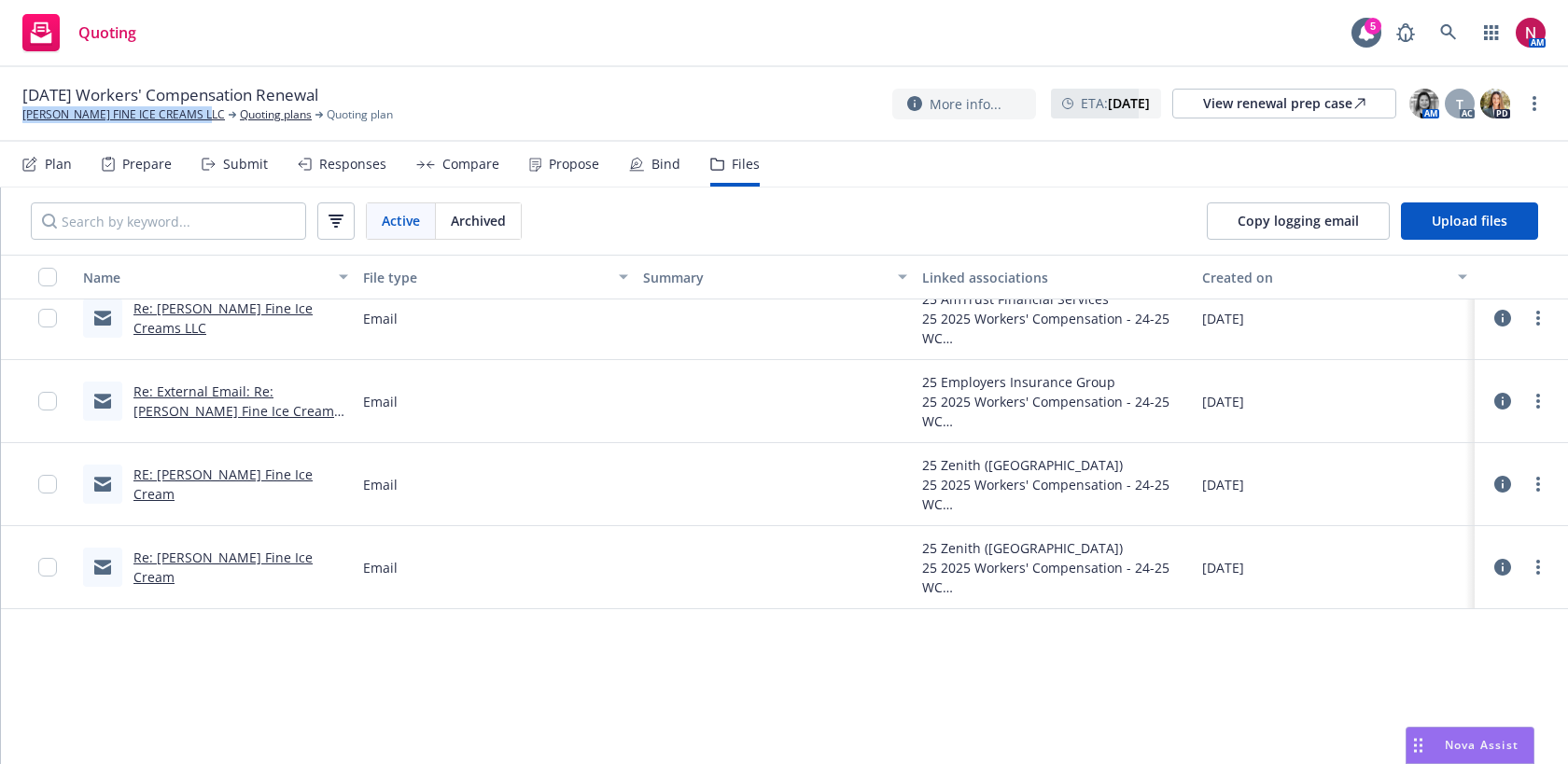
scroll to position [2314, 0]
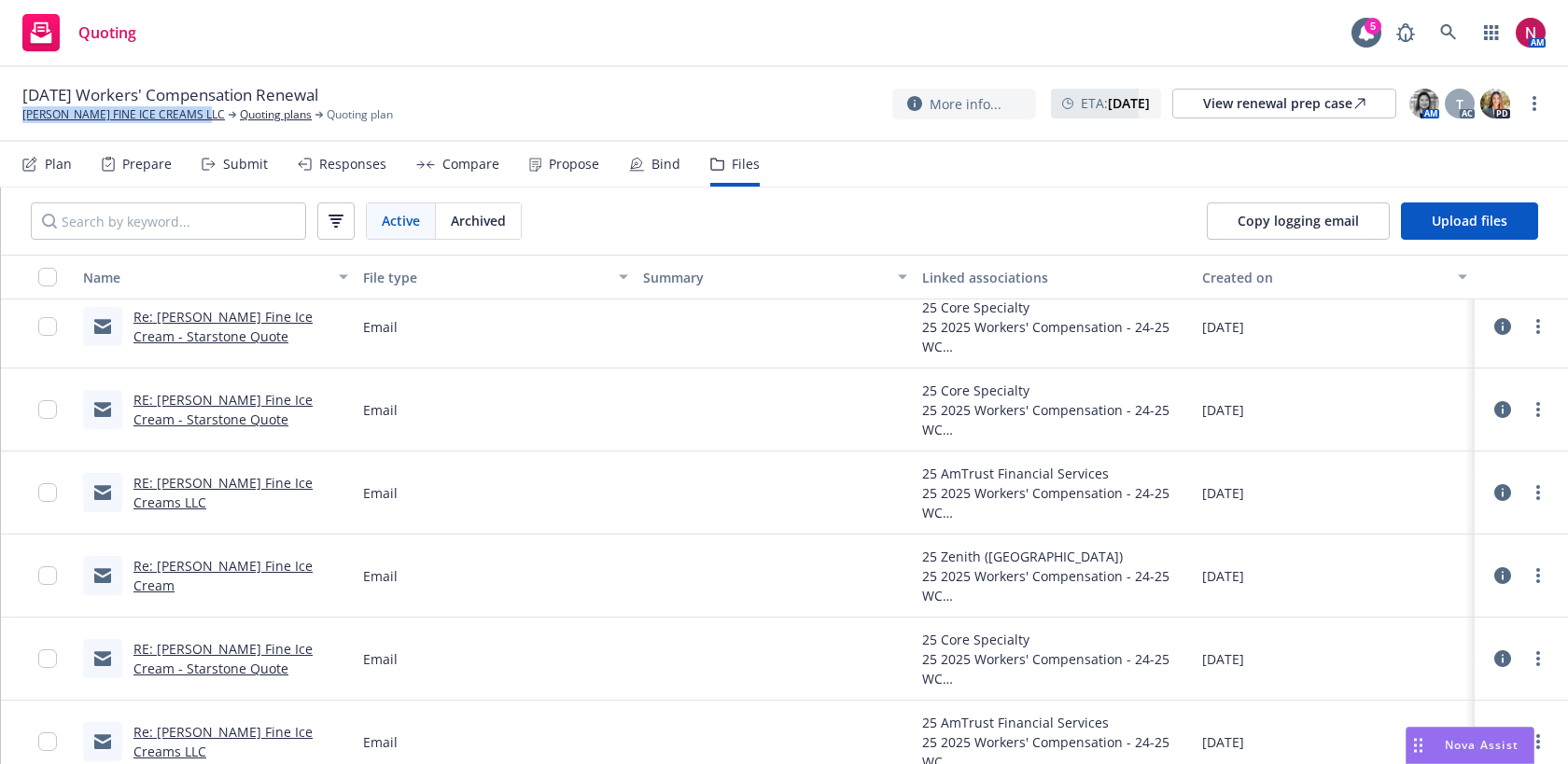
click at [340, 165] on div "Responses" at bounding box center [352, 164] width 67 height 15
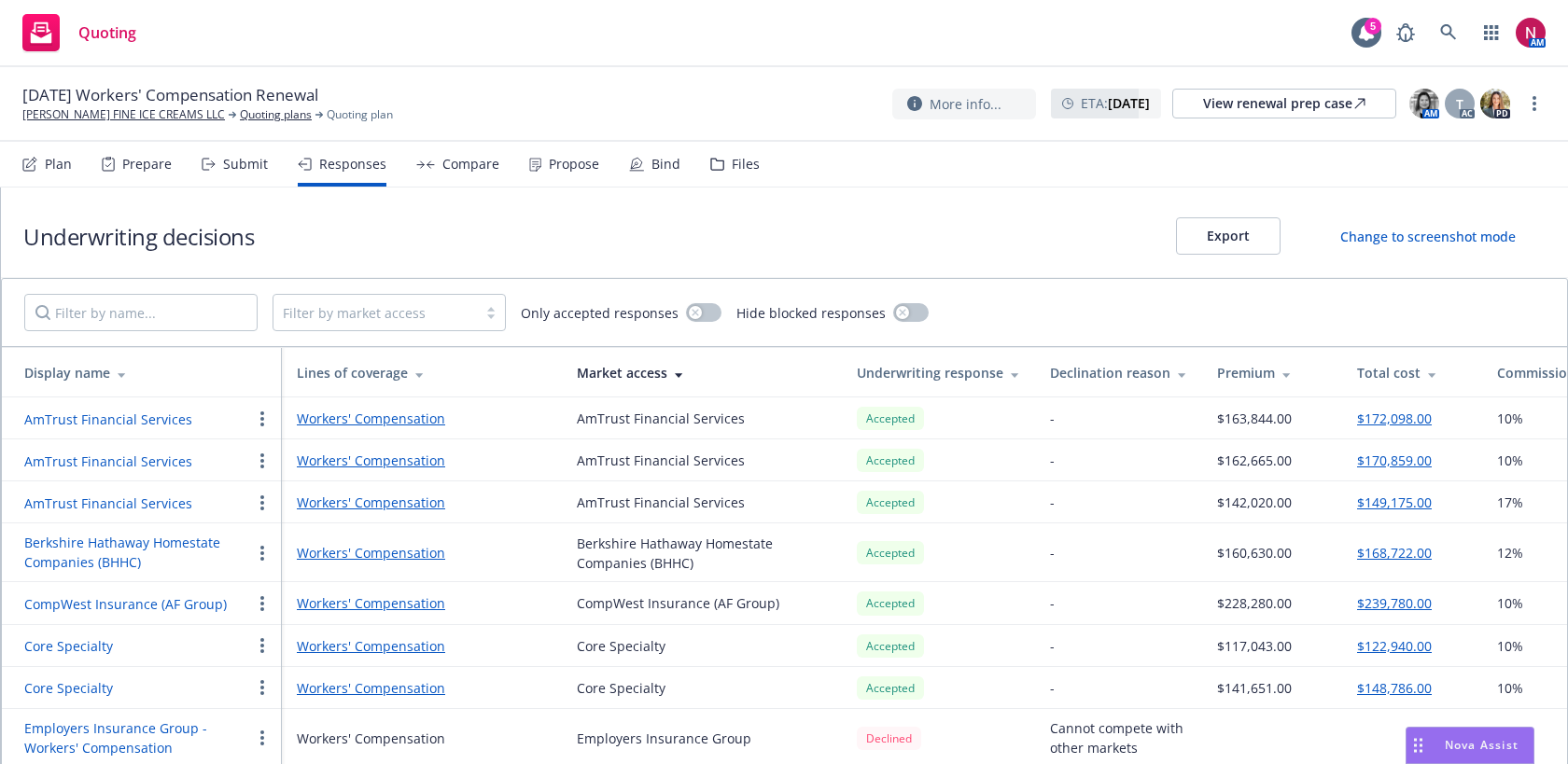
click at [118, 505] on button "AmTrust Financial Services" at bounding box center [108, 503] width 168 height 20
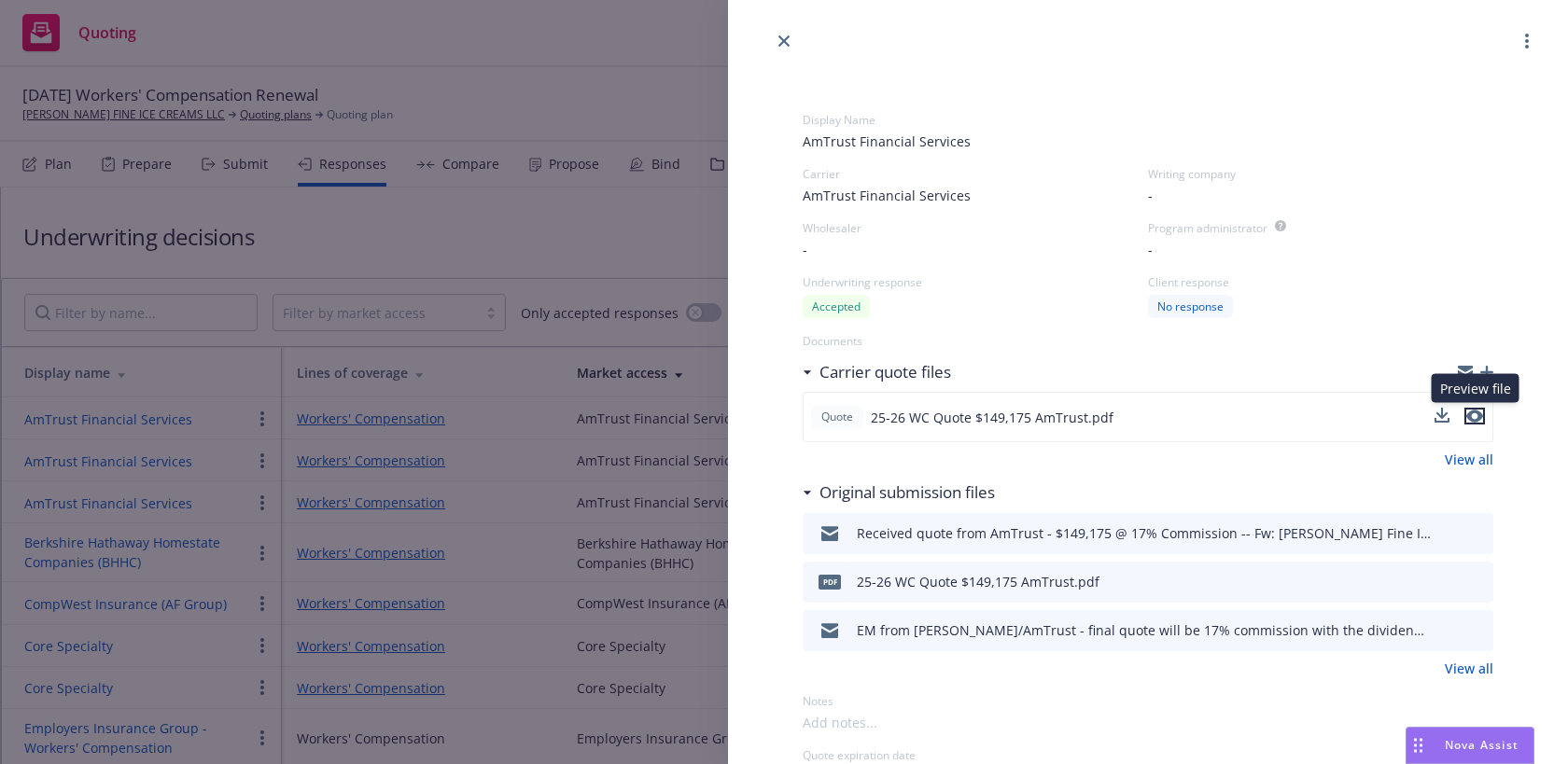
click at [1472, 415] on icon "preview file" at bounding box center [1475, 416] width 17 height 13
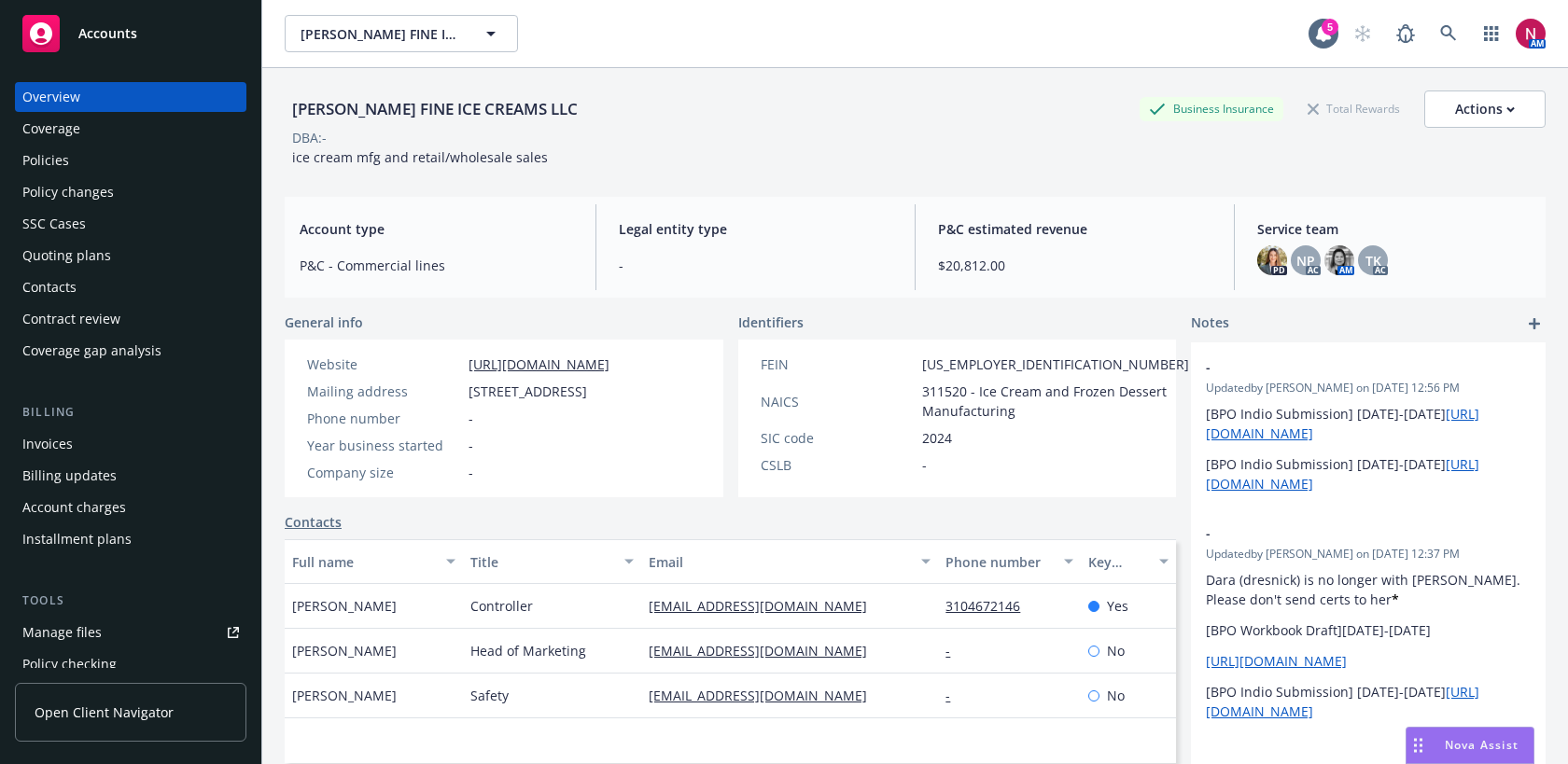
click at [107, 152] on div "Policies" at bounding box center [131, 160] width 217 height 30
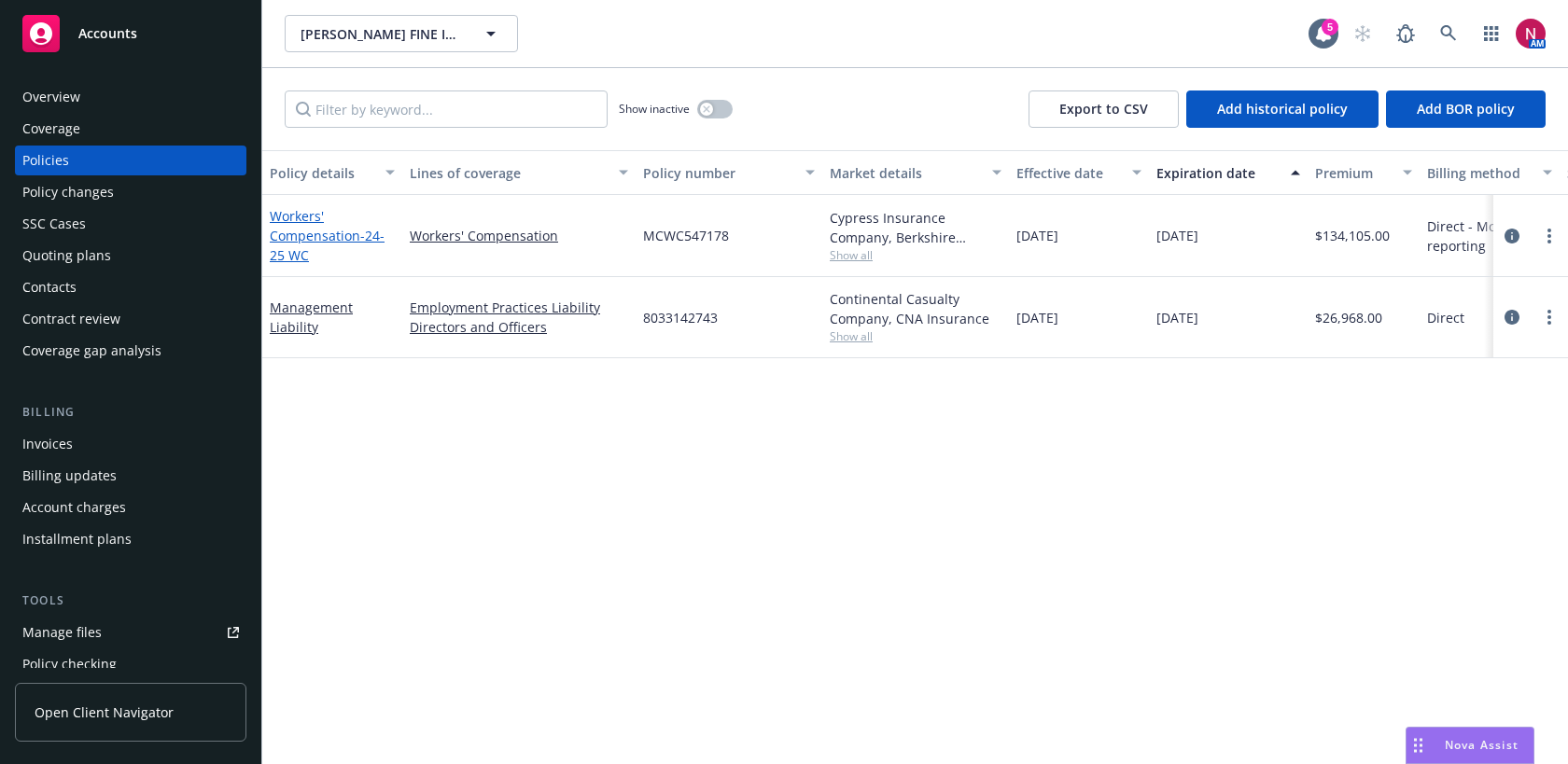
click at [326, 237] on link "Workers' Compensation - 24-25 WC" at bounding box center [327, 236] width 115 height 57
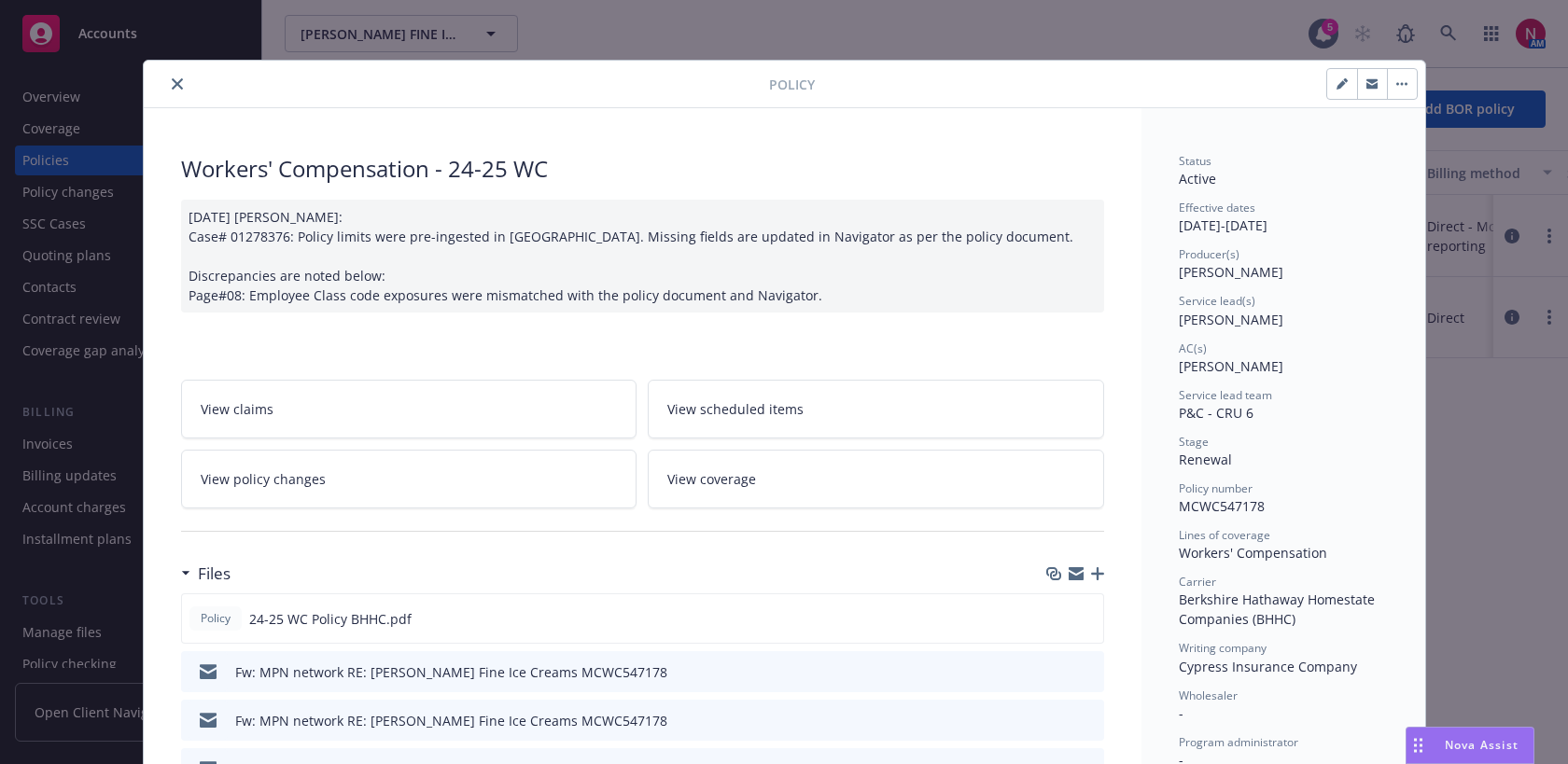
scroll to position [166, 0]
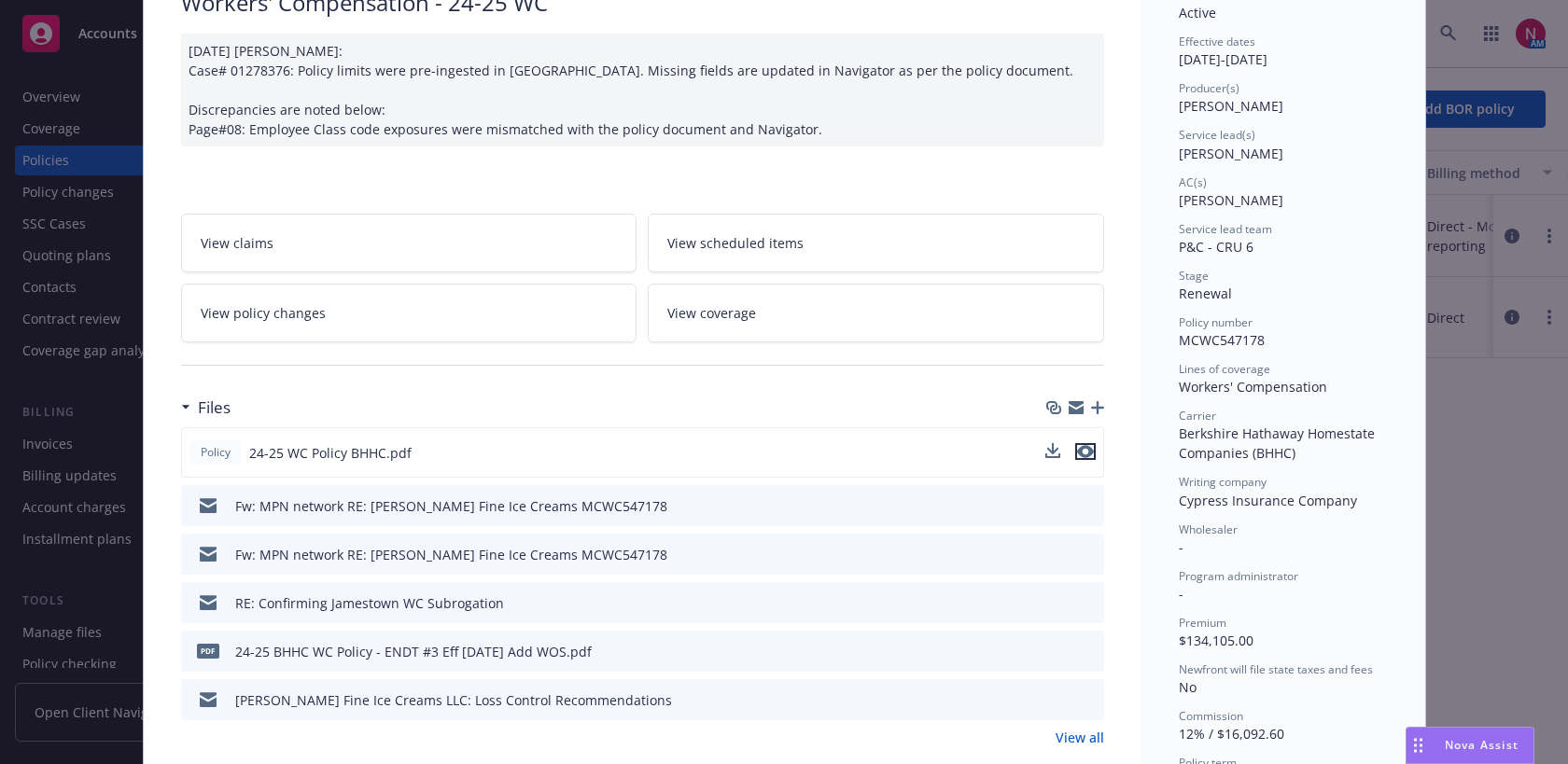
click at [1086, 455] on icon "preview file" at bounding box center [1086, 451] width 17 height 13
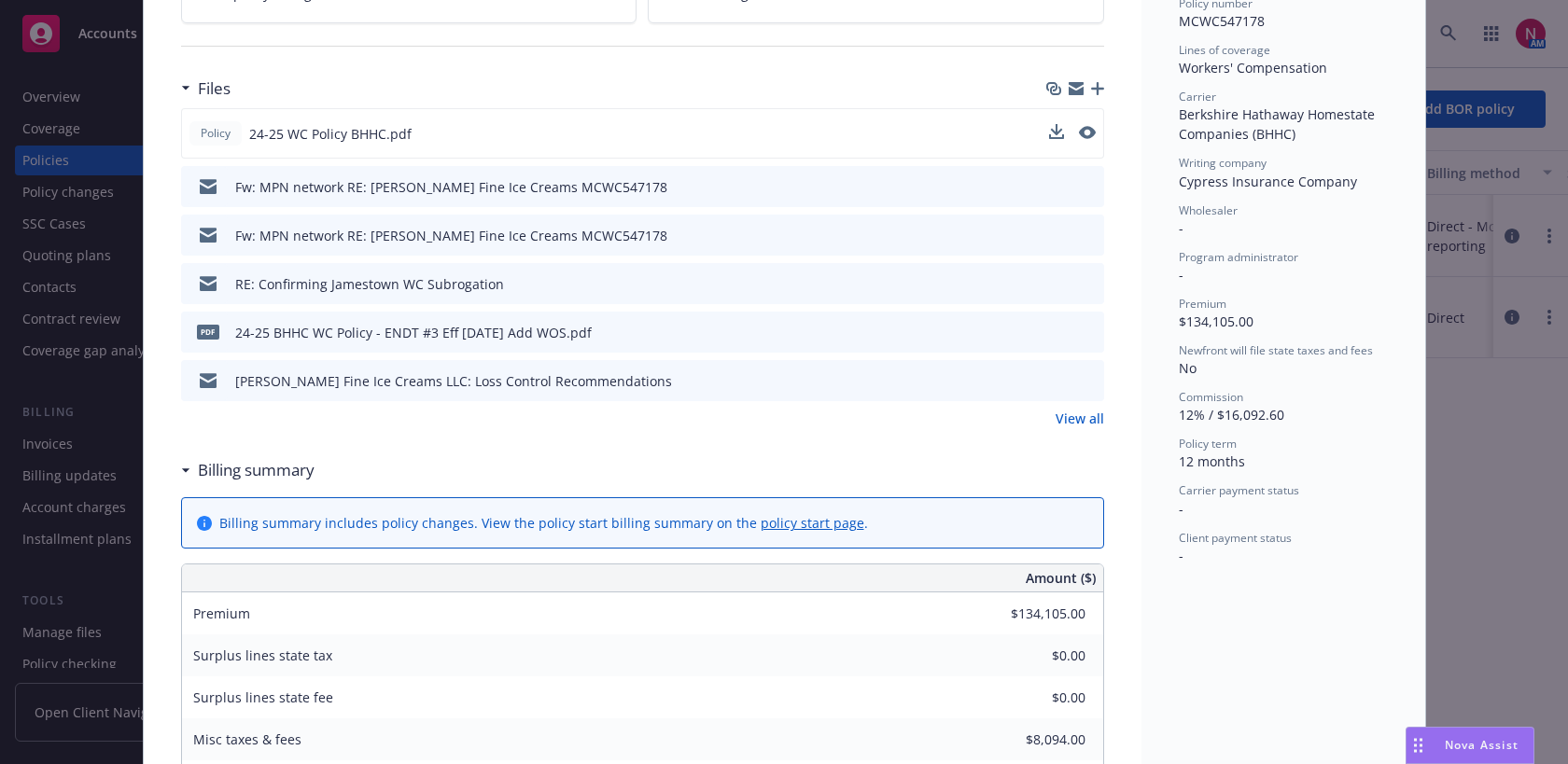
scroll to position [0, 0]
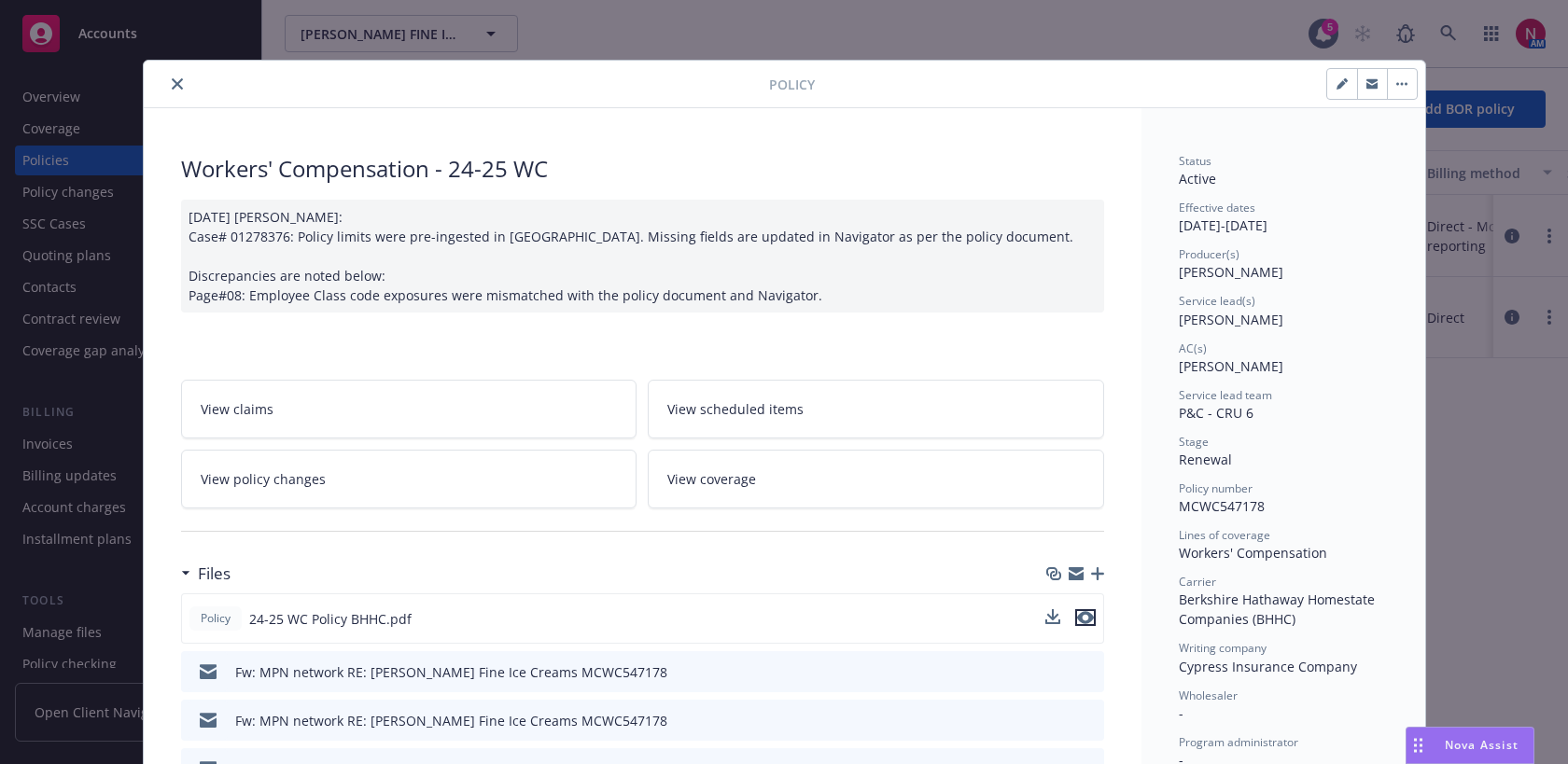
click at [1086, 618] on icon "preview file" at bounding box center [1086, 618] width 17 height 13
click at [172, 76] on button "close" at bounding box center [177, 84] width 23 height 23
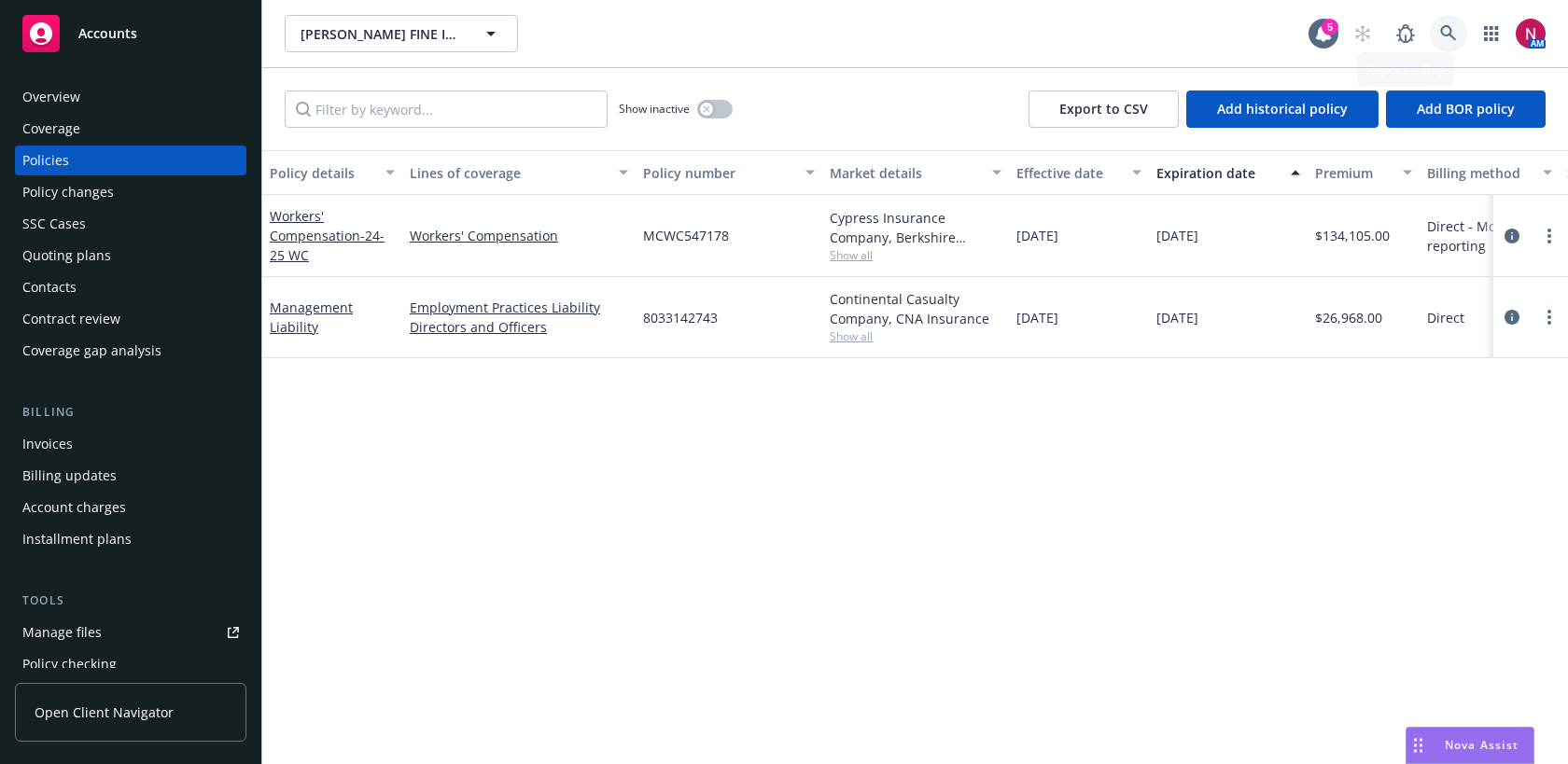
click at [1447, 37] on icon at bounding box center [1448, 34] width 17 height 17
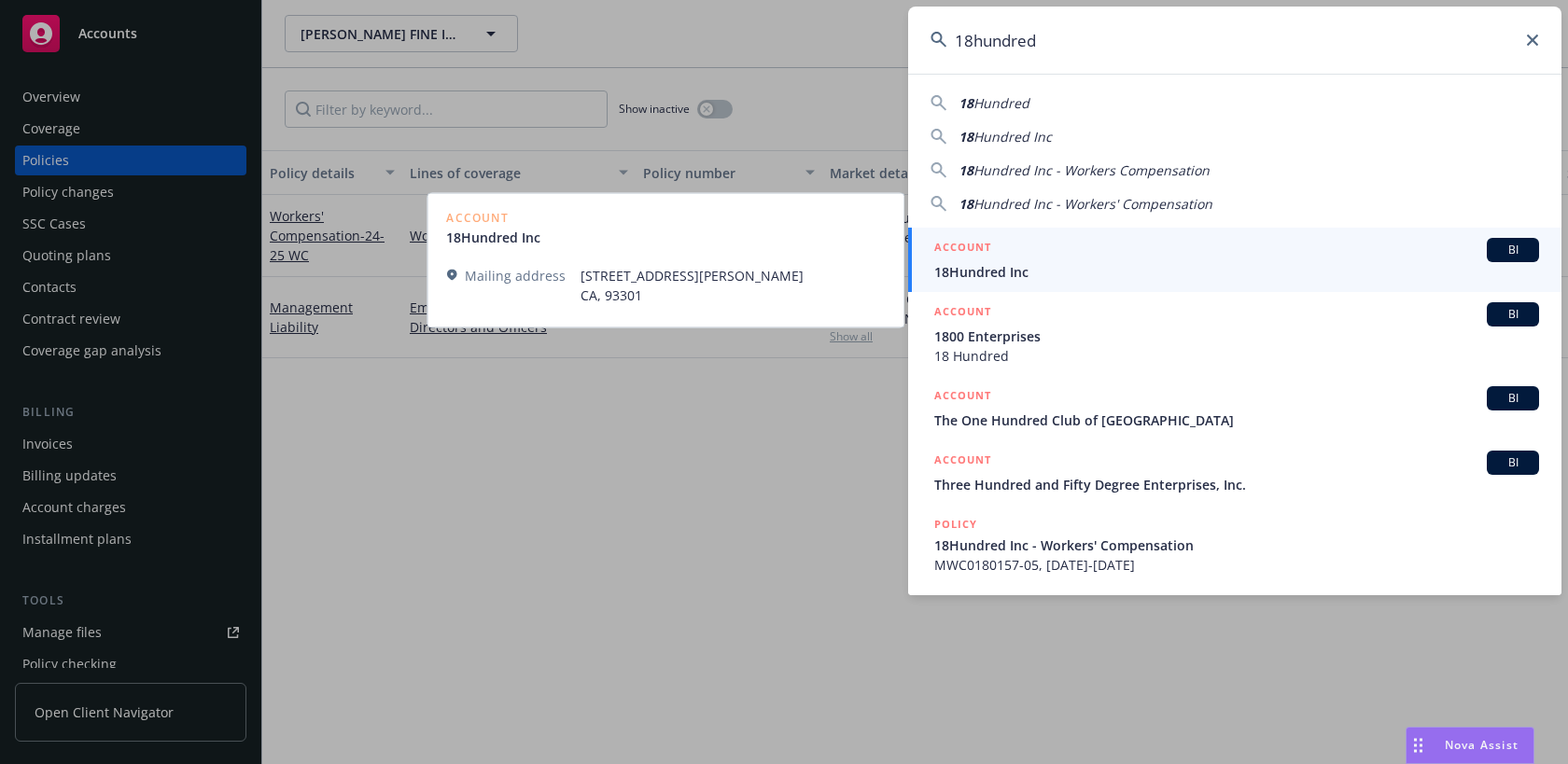
type input "18hundred"
click at [1254, 250] on div "ACCOUNT BI" at bounding box center [1236, 251] width 605 height 24
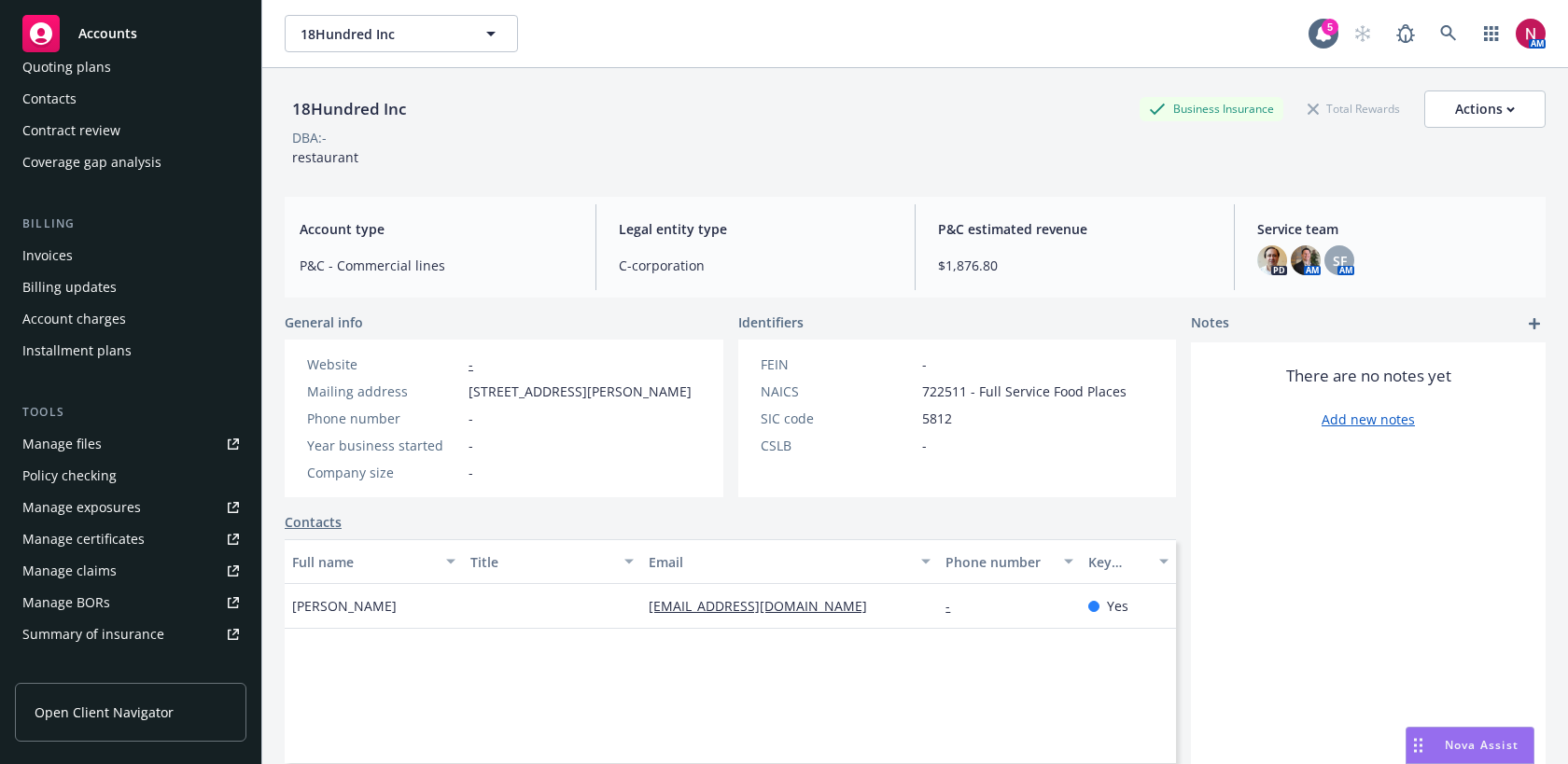
scroll to position [483, 0]
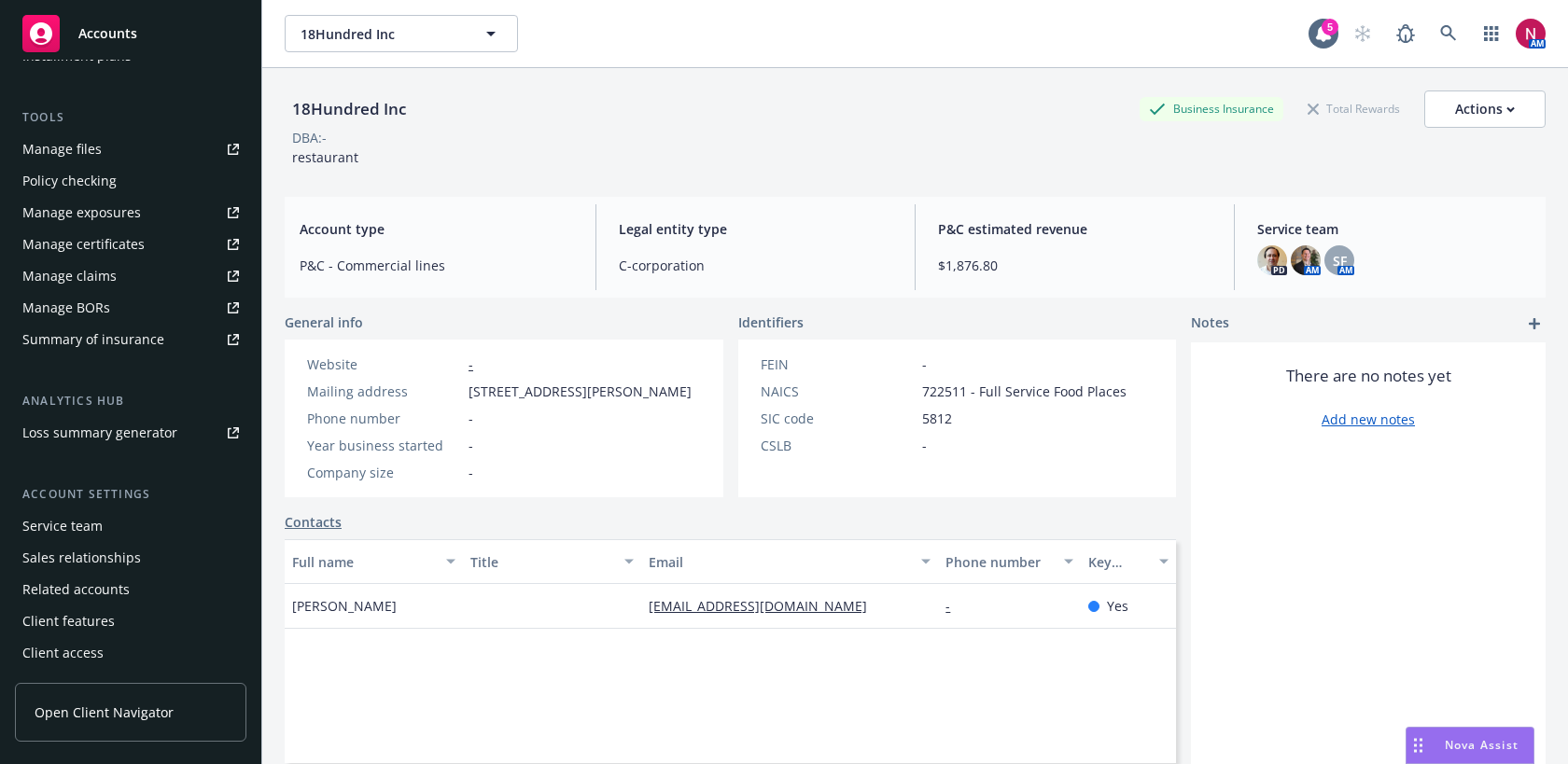
click at [78, 521] on div "Service team" at bounding box center [62, 527] width 80 height 30
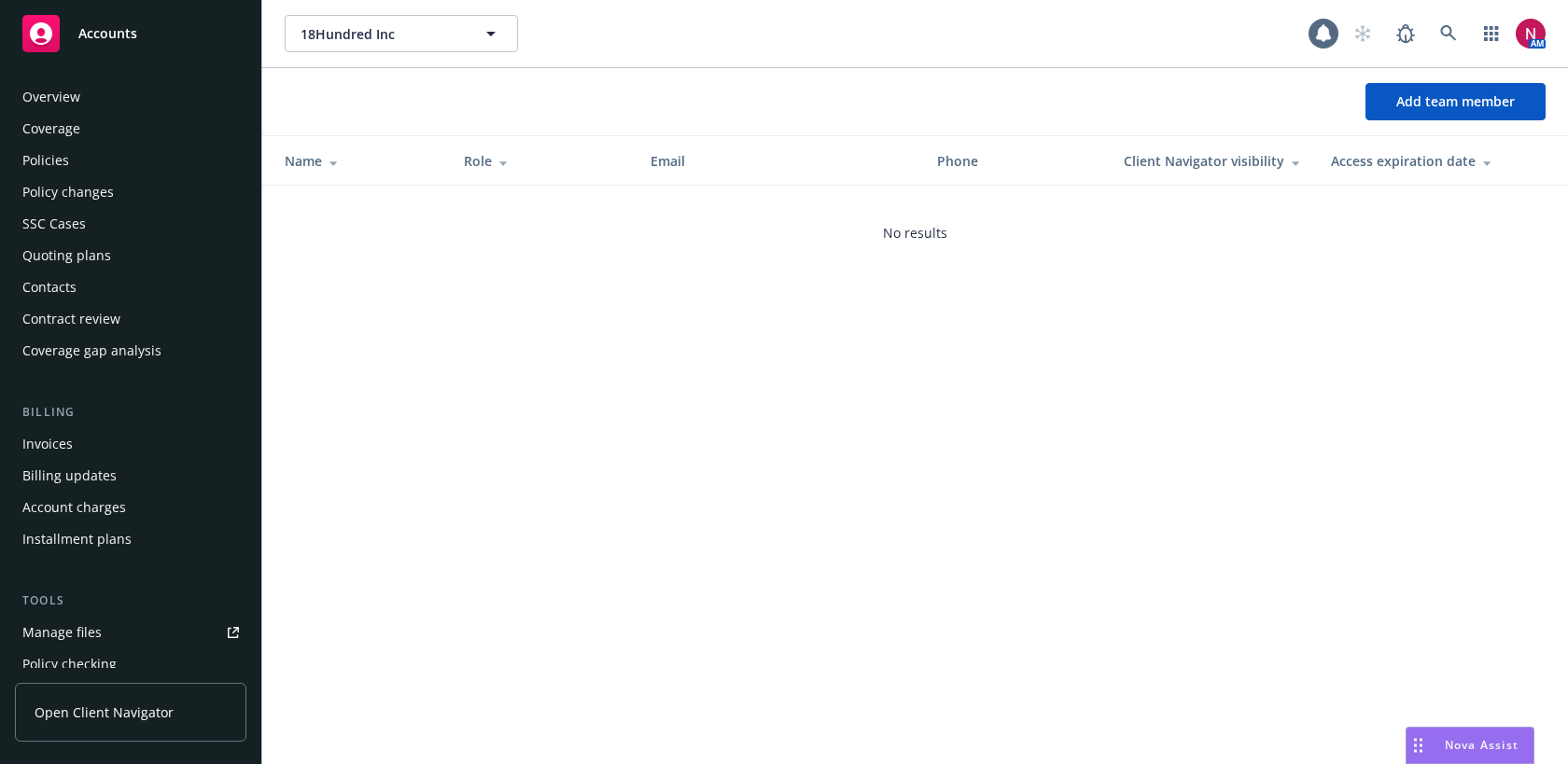
scroll to position [483, 0]
